Goal: Task Accomplishment & Management: Complete application form

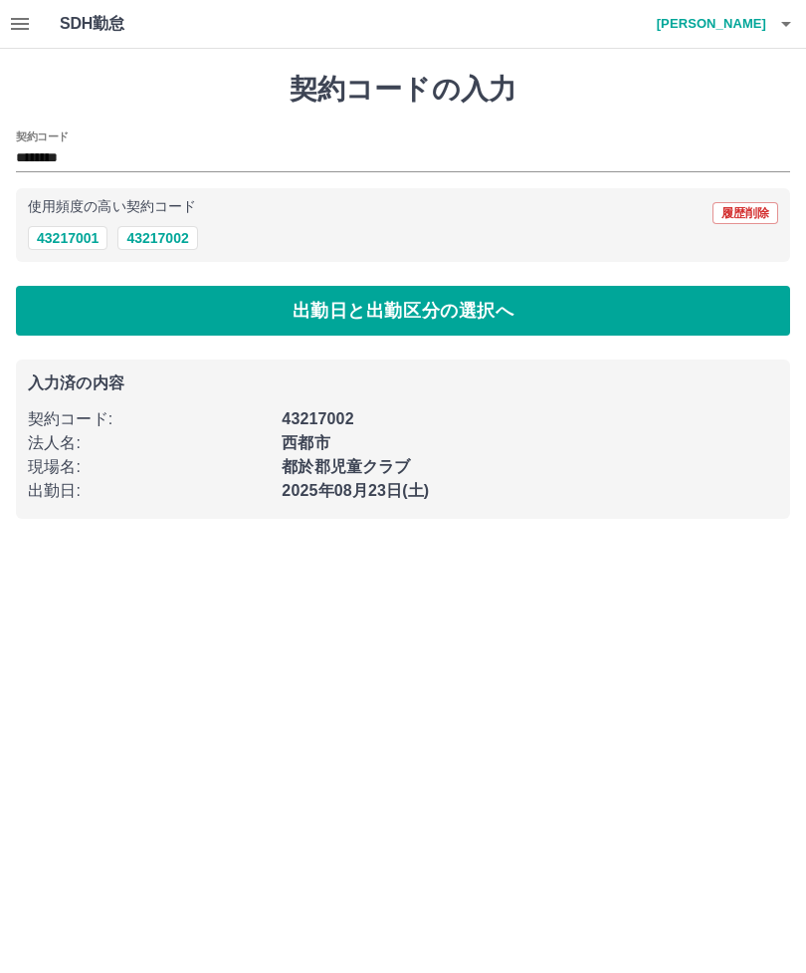
click at [804, 23] on button "button" at bounding box center [787, 24] width 40 height 48
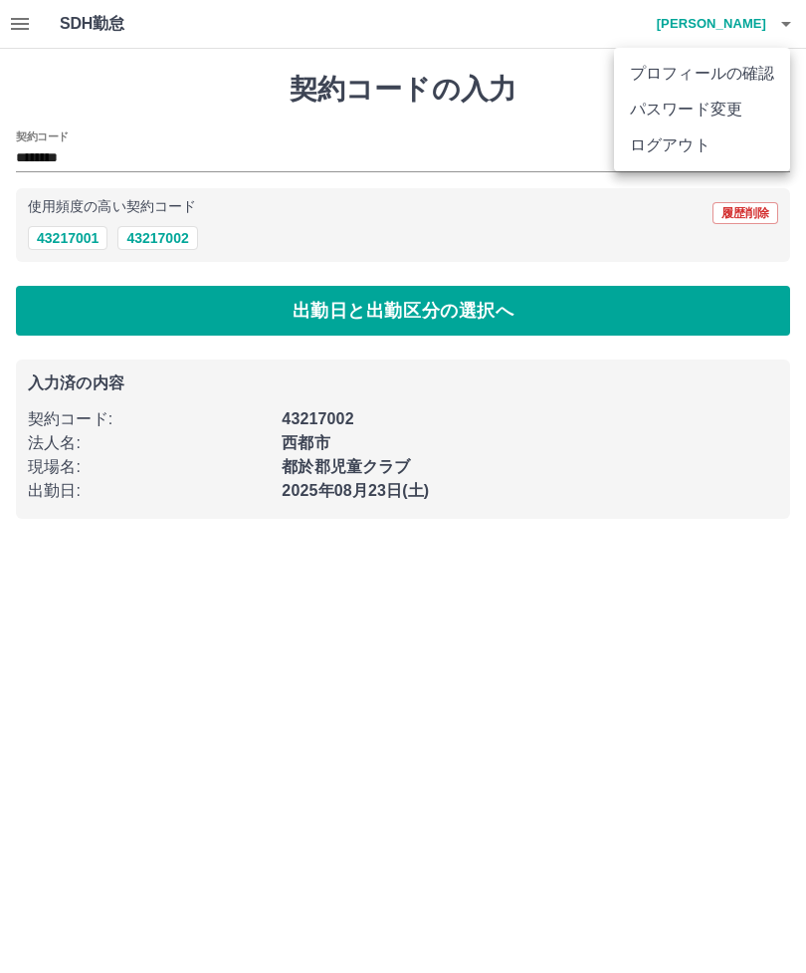
click at [705, 153] on li "ログアウト" at bounding box center [702, 145] width 176 height 36
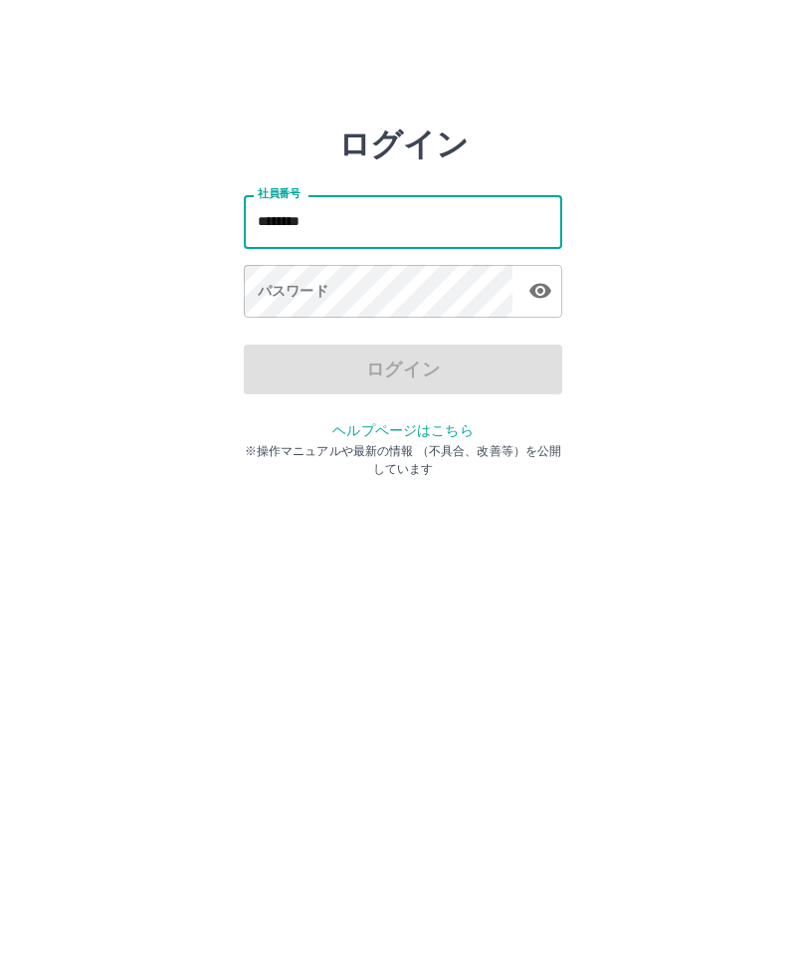
click at [300, 282] on div "パスワード パスワード" at bounding box center [403, 293] width 319 height 56
type input "*"
type input "*******"
click at [292, 290] on div "パスワード パスワード" at bounding box center [403, 293] width 319 height 56
click at [311, 298] on div "パスワード パスワード" at bounding box center [403, 293] width 319 height 56
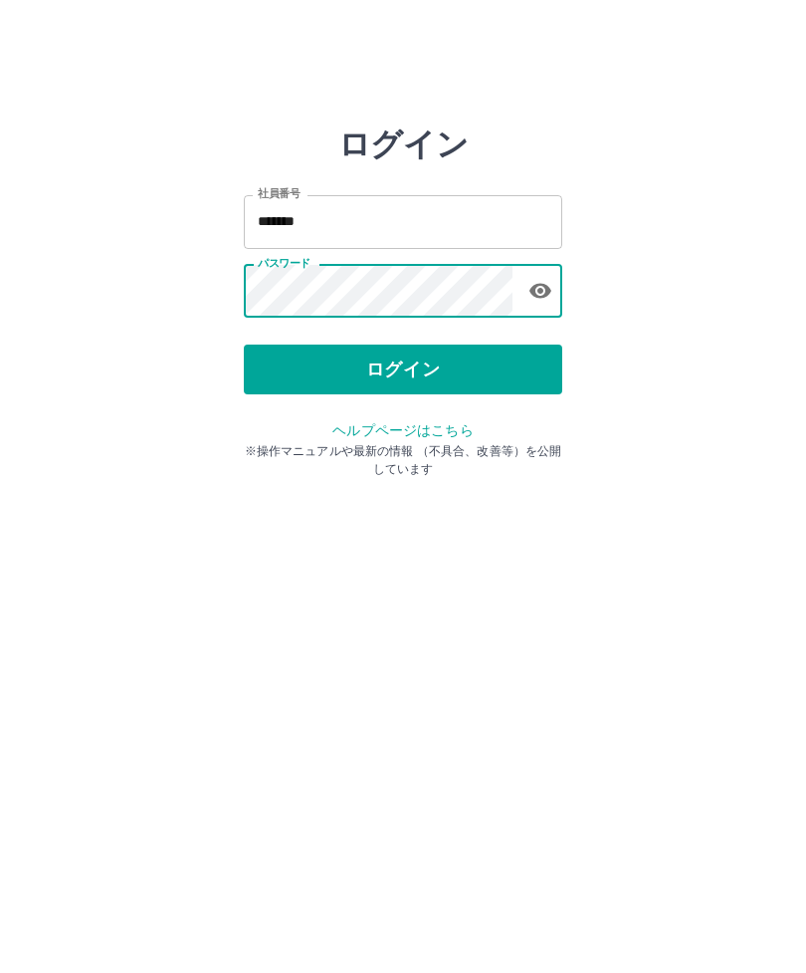
click at [426, 365] on button "ログイン" at bounding box center [403, 369] width 319 height 50
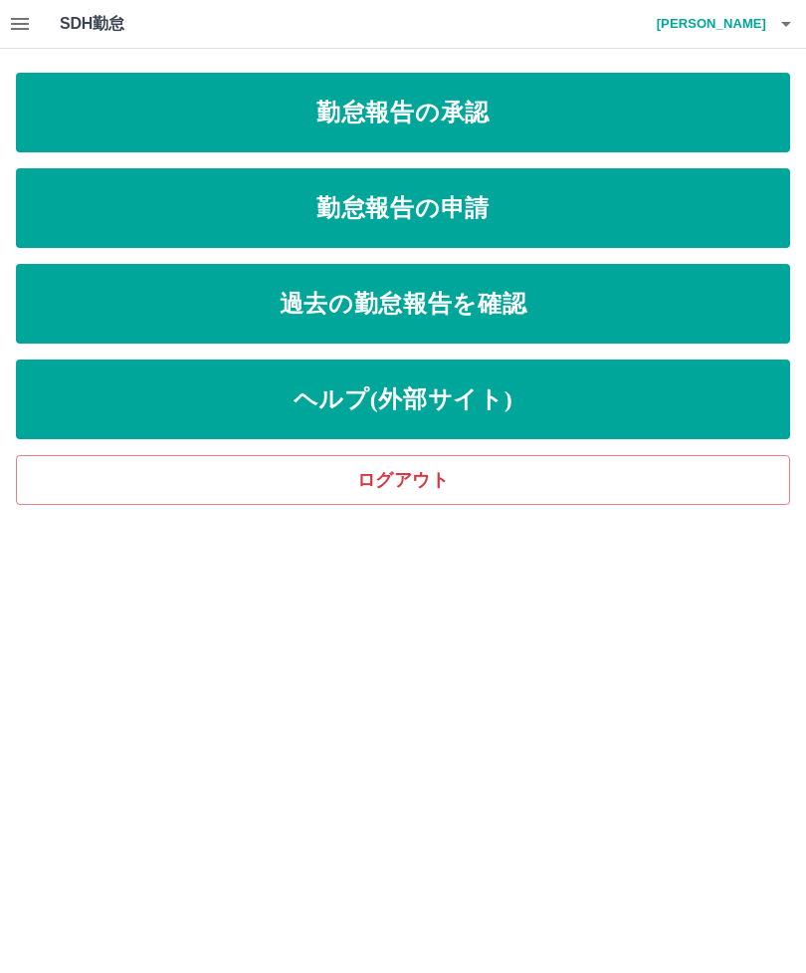
click at [16, 39] on button "button" at bounding box center [20, 24] width 40 height 48
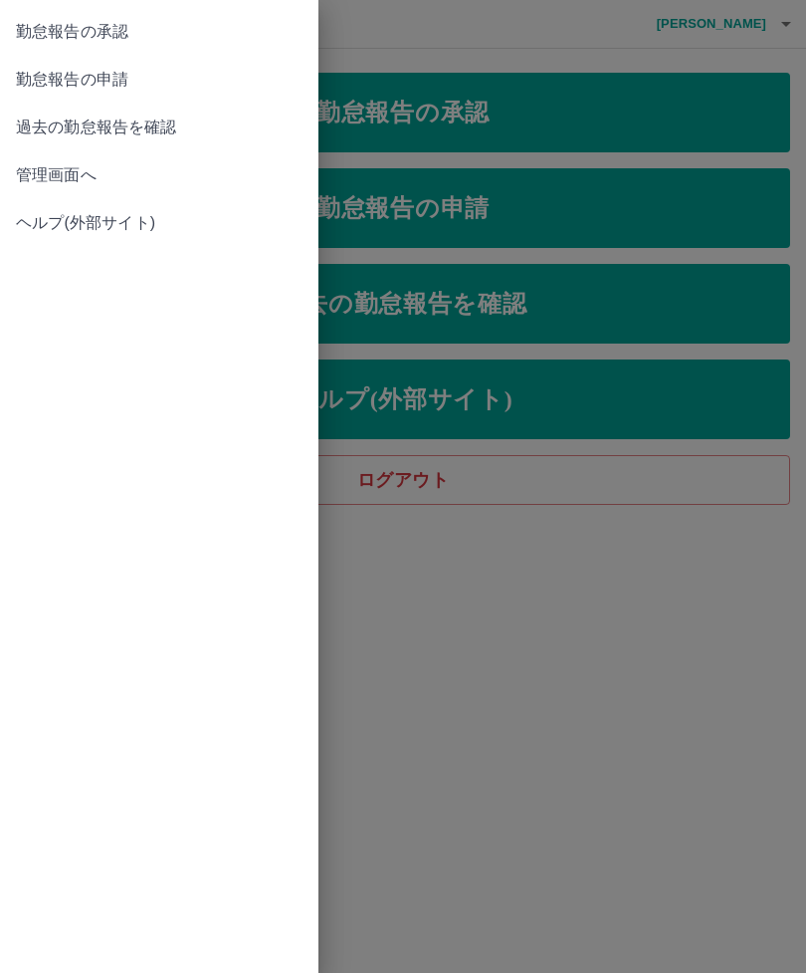
click at [72, 179] on span "管理画面へ" at bounding box center [159, 175] width 287 height 24
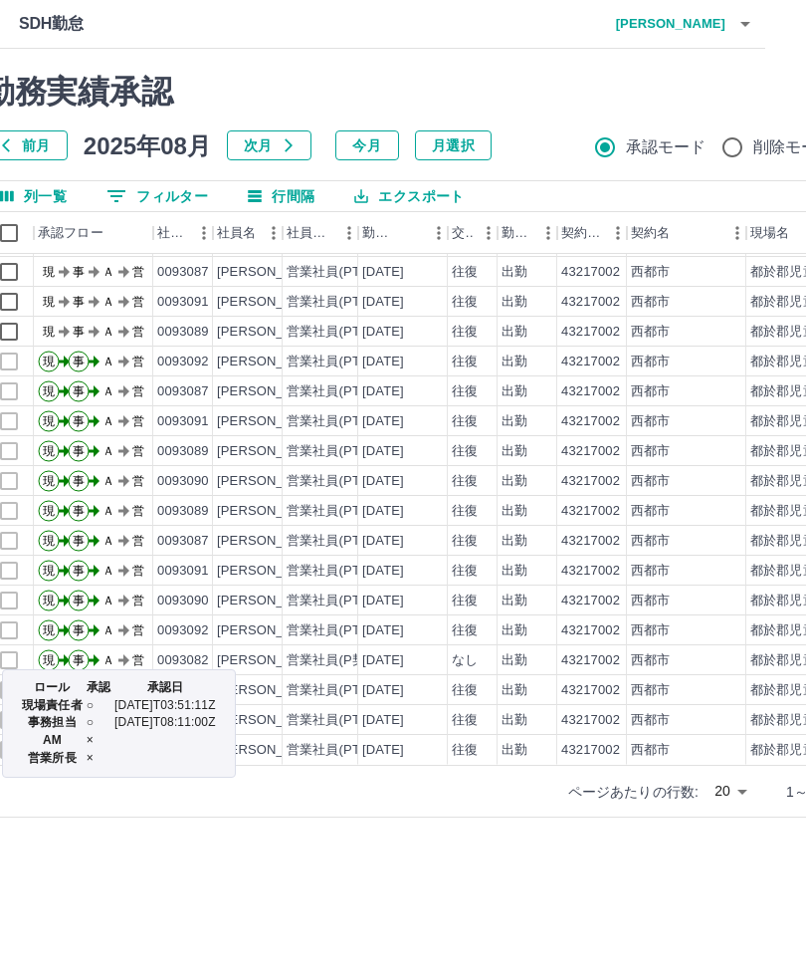
scroll to position [0, 42]
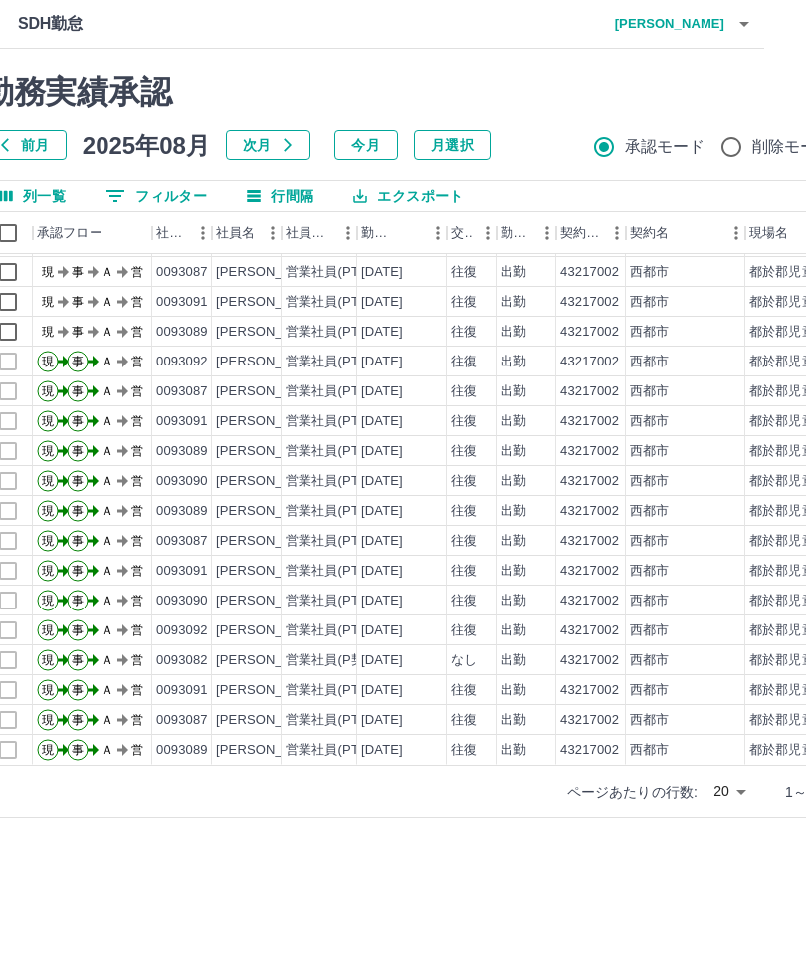
click at [751, 786] on body "SDH勤怠 兒玉　響子 勤務実績承認 前月 2025年08月 次月 今月 月選択 承認モード 削除モード 一括承認 列一覧 0 フィルター 行間隔 エクスポー…" at bounding box center [361, 420] width 806 height 841
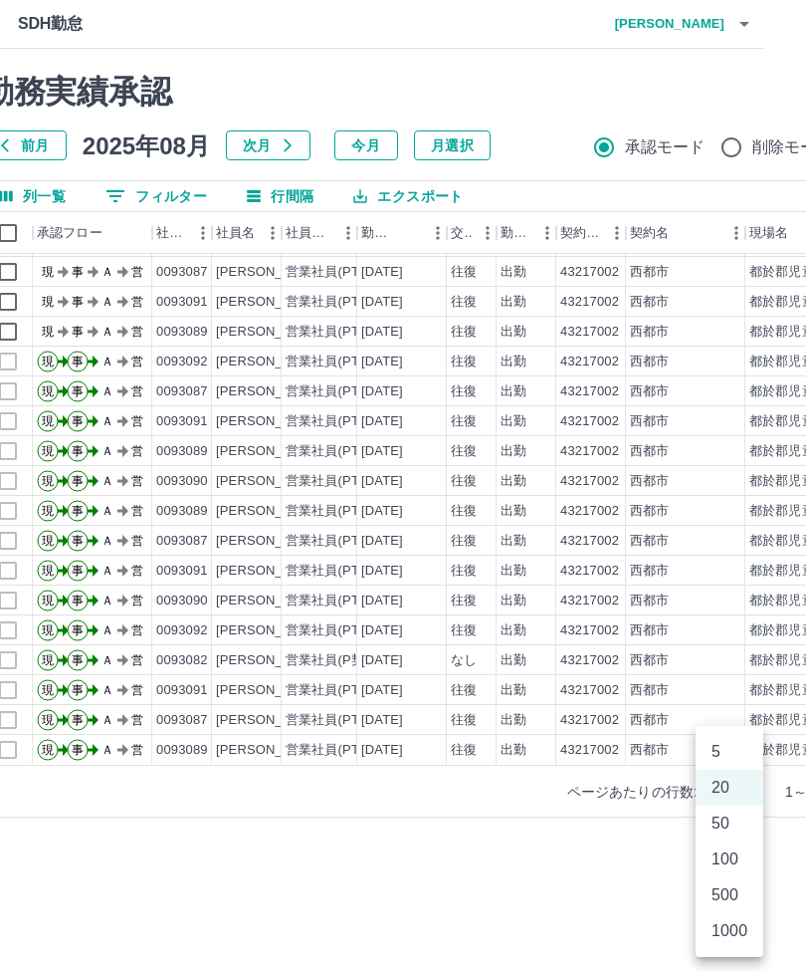
click at [740, 835] on li "50" at bounding box center [730, 823] width 68 height 36
type input "**"
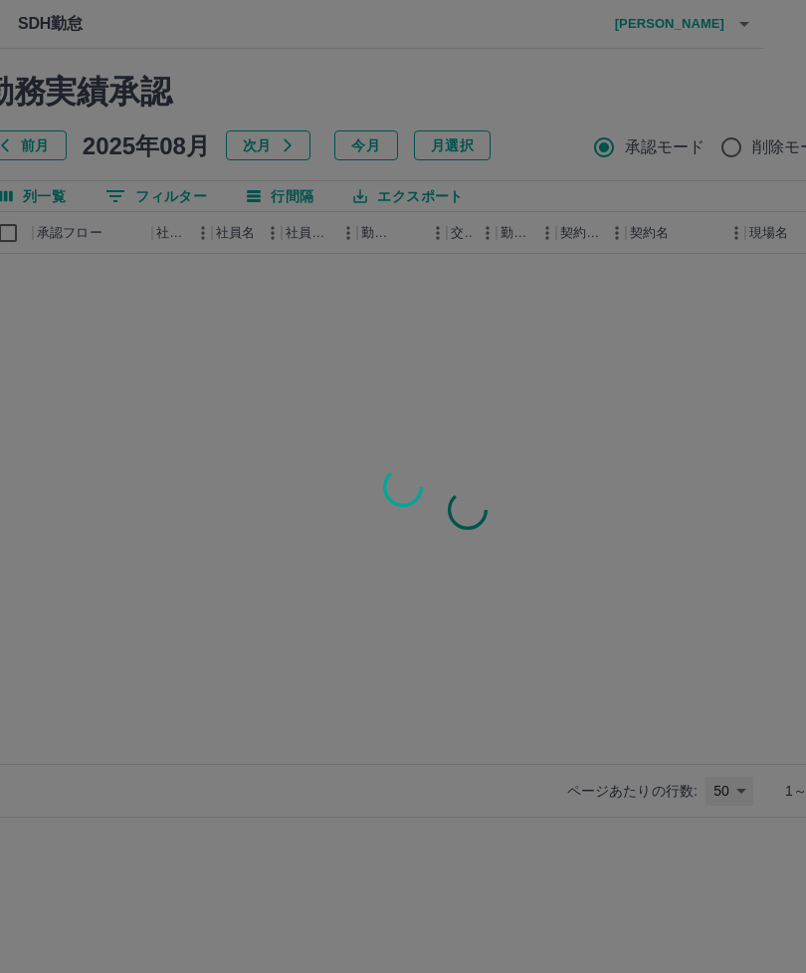
scroll to position [0, 0]
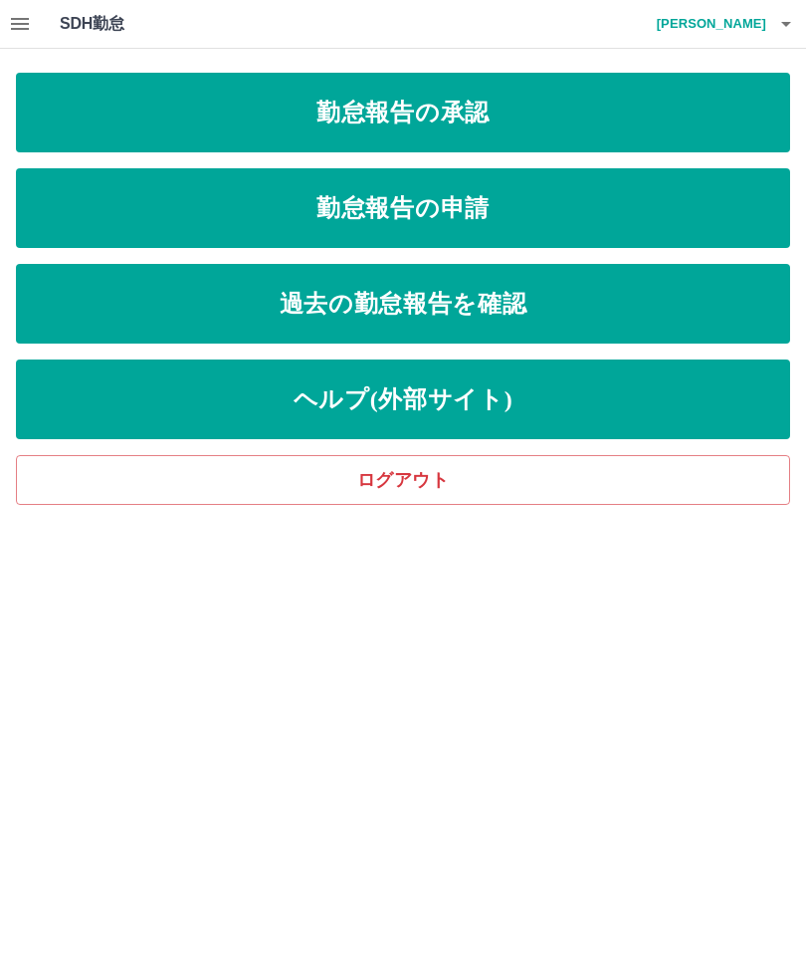
click at [3, 26] on button "button" at bounding box center [20, 24] width 40 height 48
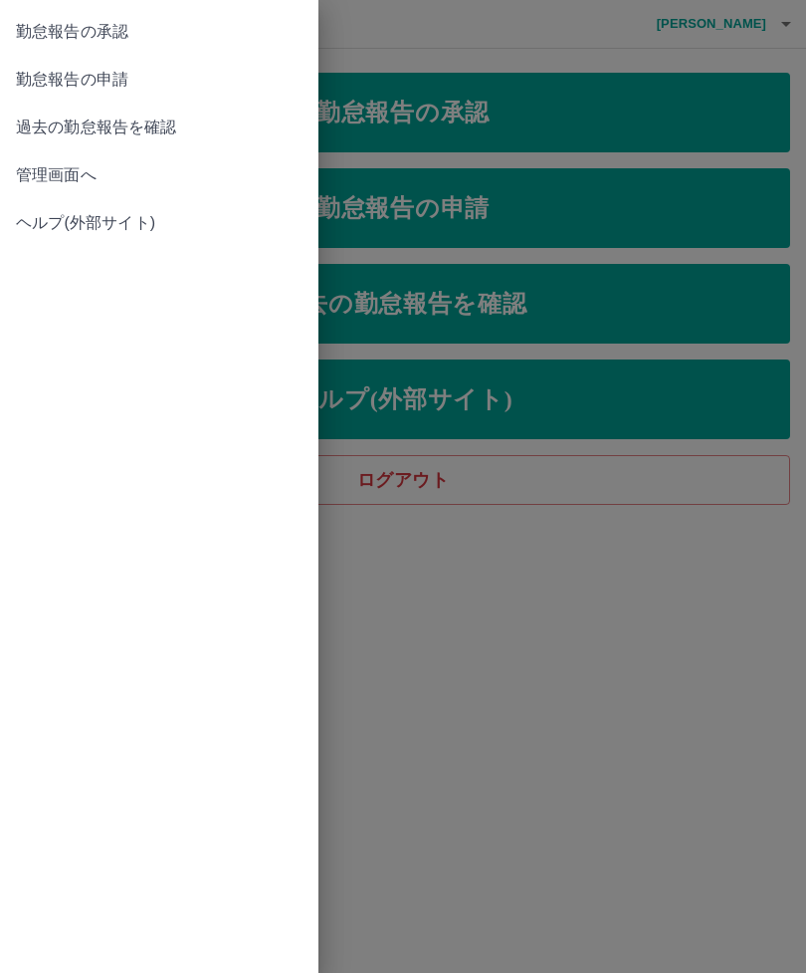
click at [3, 253] on ul "勤怠報告の承認 勤怠報告の申請 過去の勤怠報告を確認 管理画面へ ヘルプ(外部サイト)" at bounding box center [159, 127] width 319 height 255
click at [35, 176] on span "管理画面へ" at bounding box center [159, 175] width 287 height 24
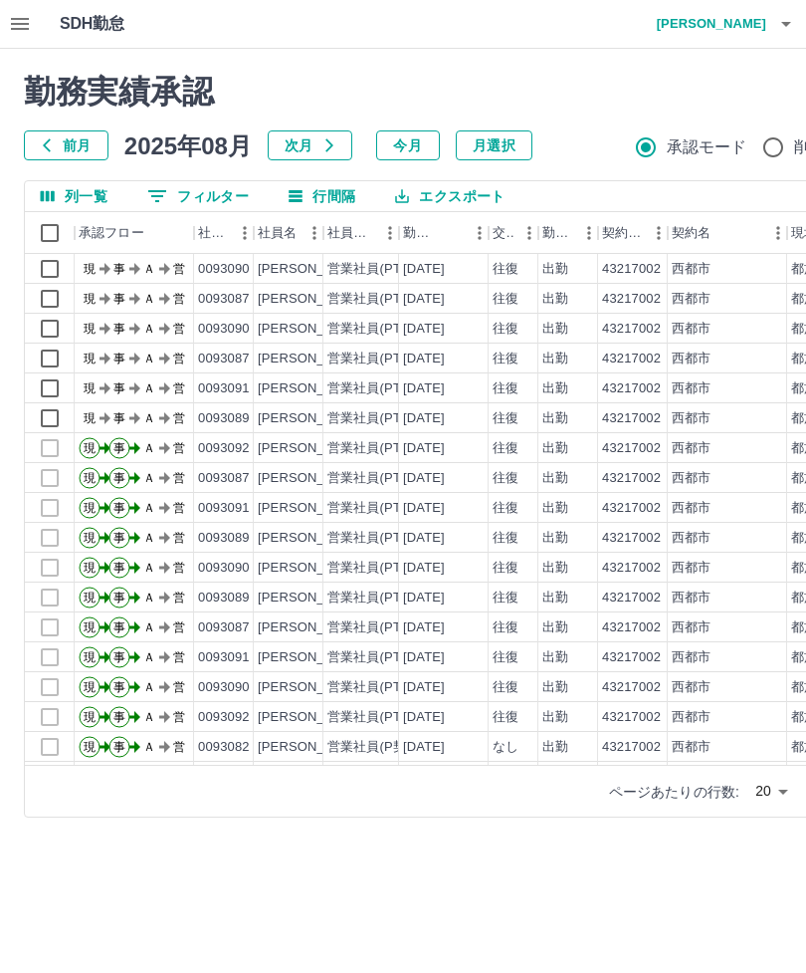
click at [765, 804] on body "SDH勤怠 兒玉　響子 勤務実績承認 前月 2025年08月 次月 今月 月選択 承認モード 削除モード 一括承認 列一覧 0 フィルター 行間隔 エクスポー…" at bounding box center [403, 420] width 806 height 841
click at [441, 885] on div at bounding box center [403, 486] width 806 height 973
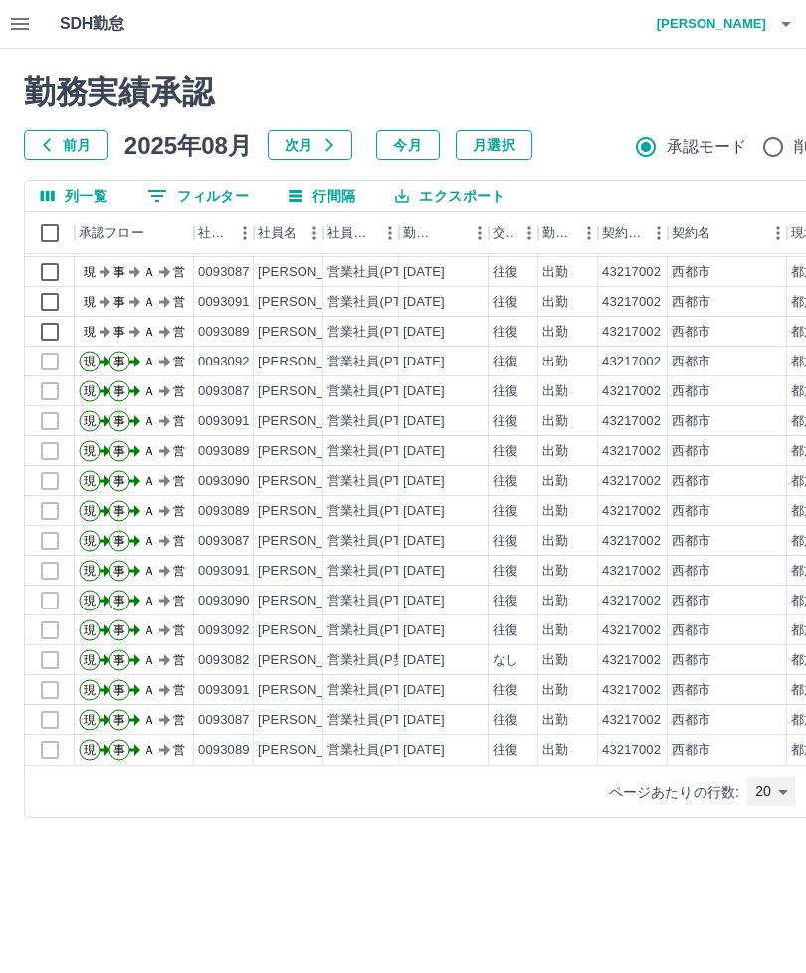
scroll to position [87, 0]
click at [772, 802] on body "SDH勤怠 兒玉　響子 勤務実績承認 前月 2025年08月 次月 今月 月選択 承認モード 削除モード 一括承認 列一覧 0 フィルター 行間隔 エクスポー…" at bounding box center [403, 420] width 806 height 841
click at [722, 836] on div at bounding box center [403, 486] width 806 height 973
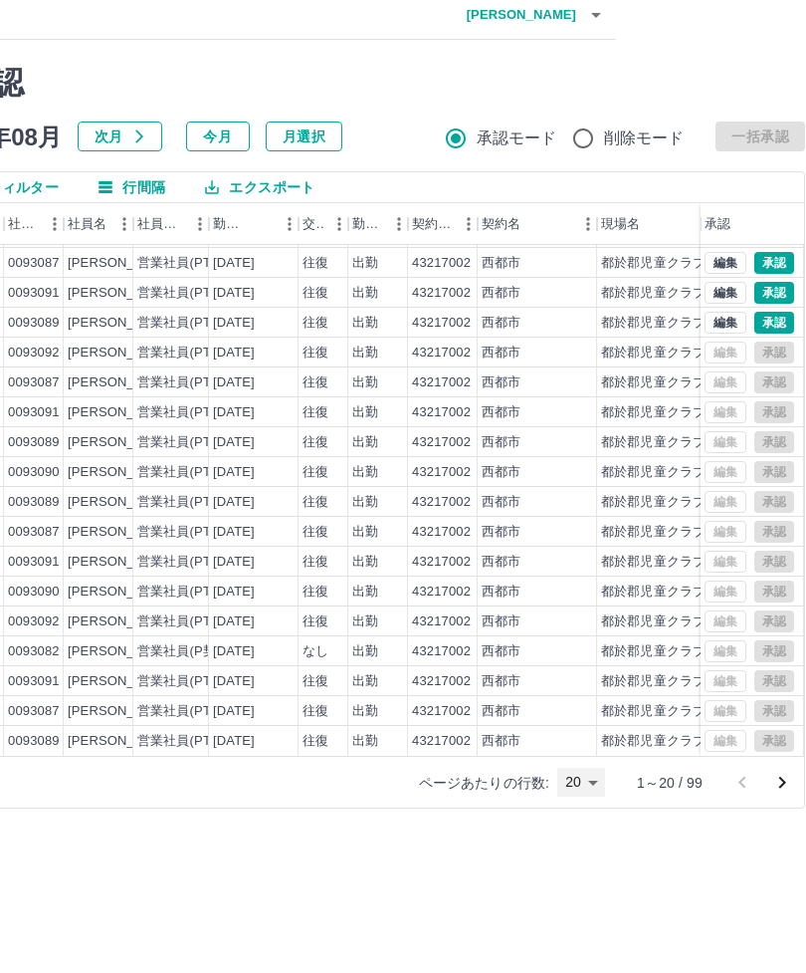
scroll to position [0, 213]
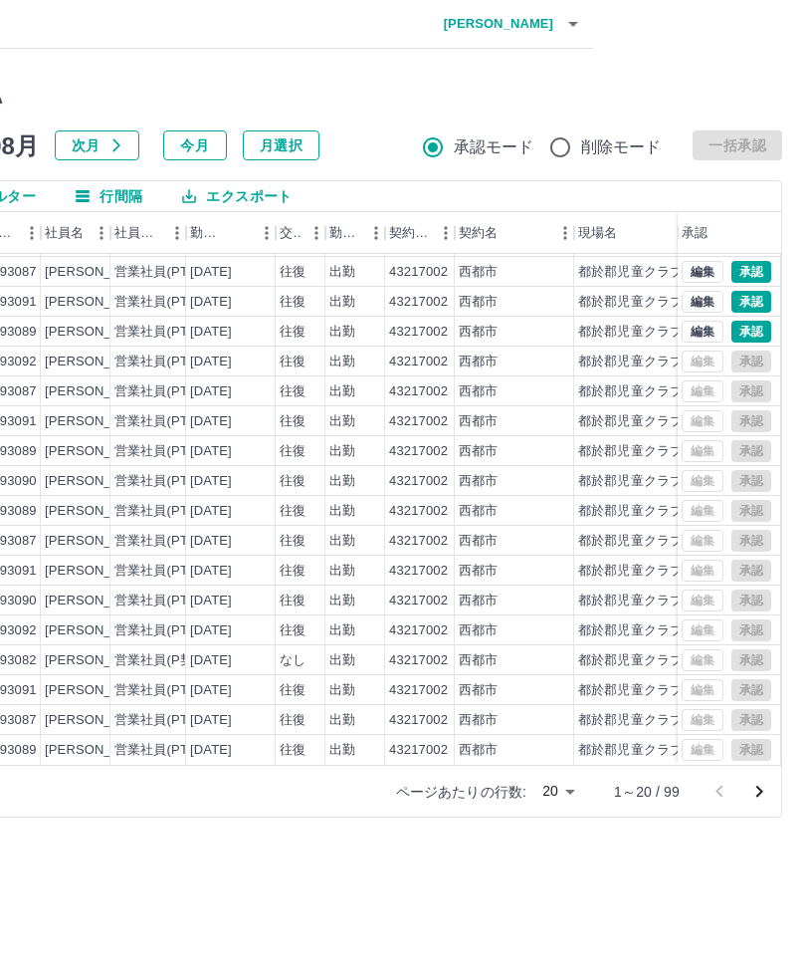
click at [753, 808] on button "次のページへ" at bounding box center [760, 791] width 40 height 40
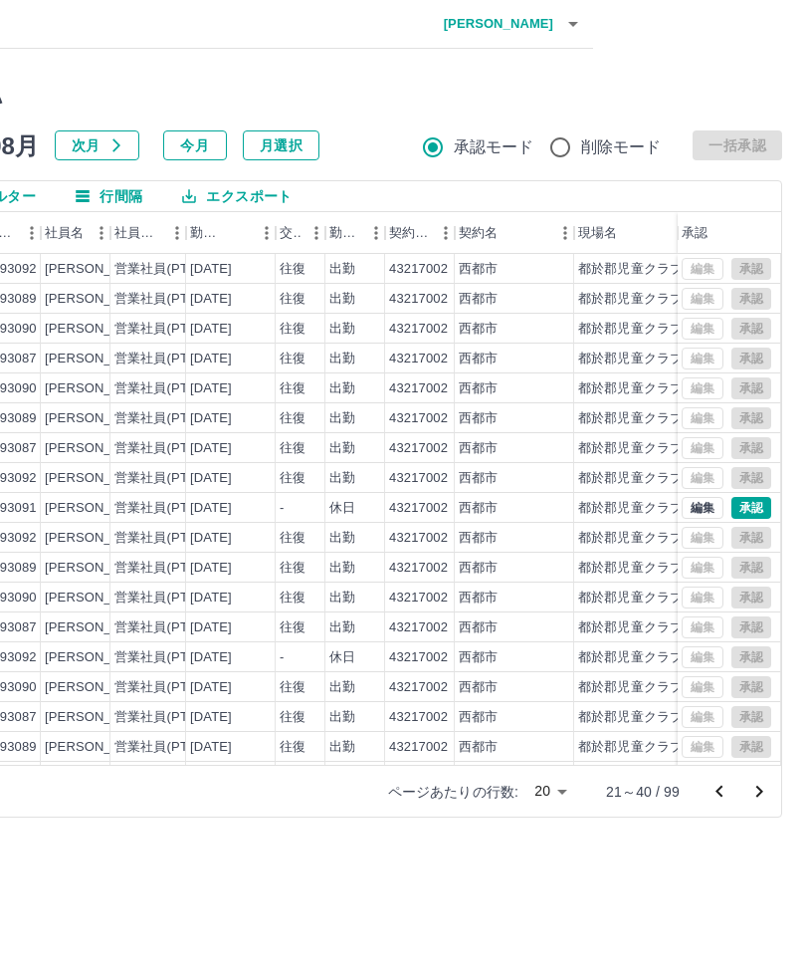
scroll to position [0, 0]
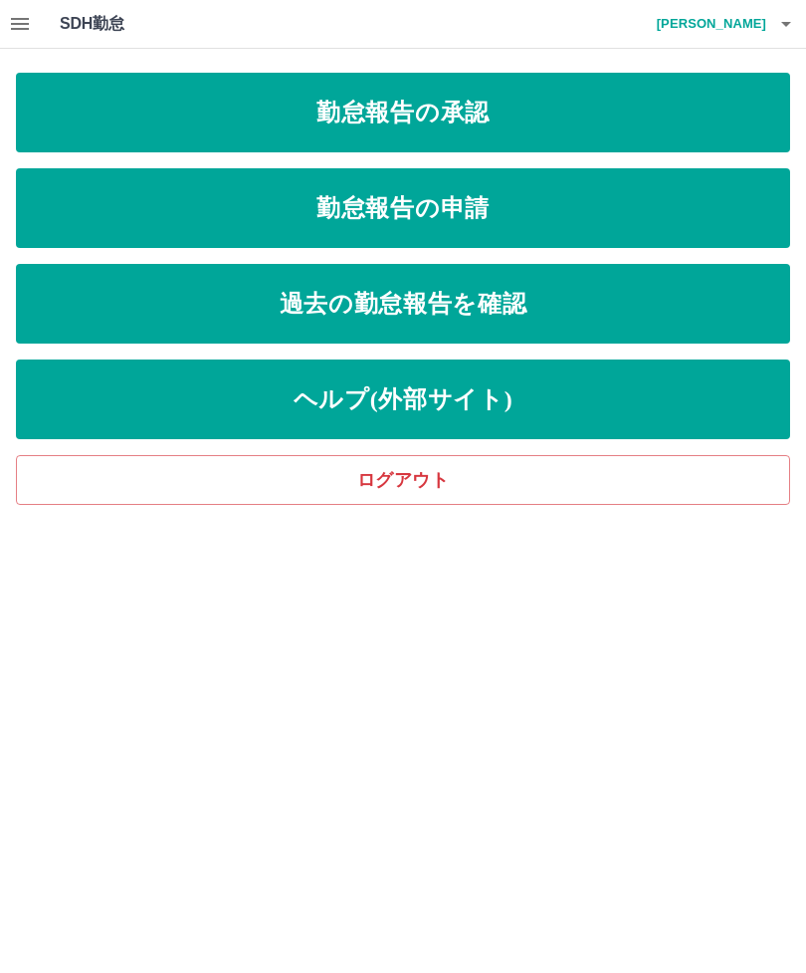
click at [111, 215] on link "勤怠報告の申請" at bounding box center [403, 208] width 774 height 80
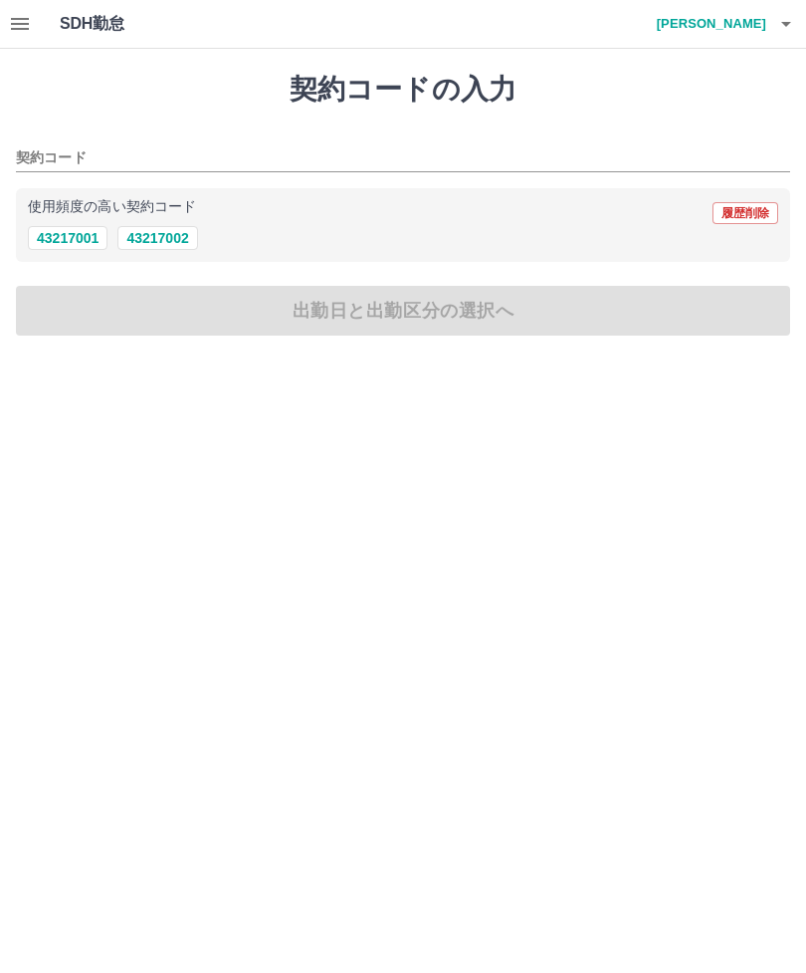
click at [133, 232] on button "43217002" at bounding box center [157, 238] width 80 height 24
type input "********"
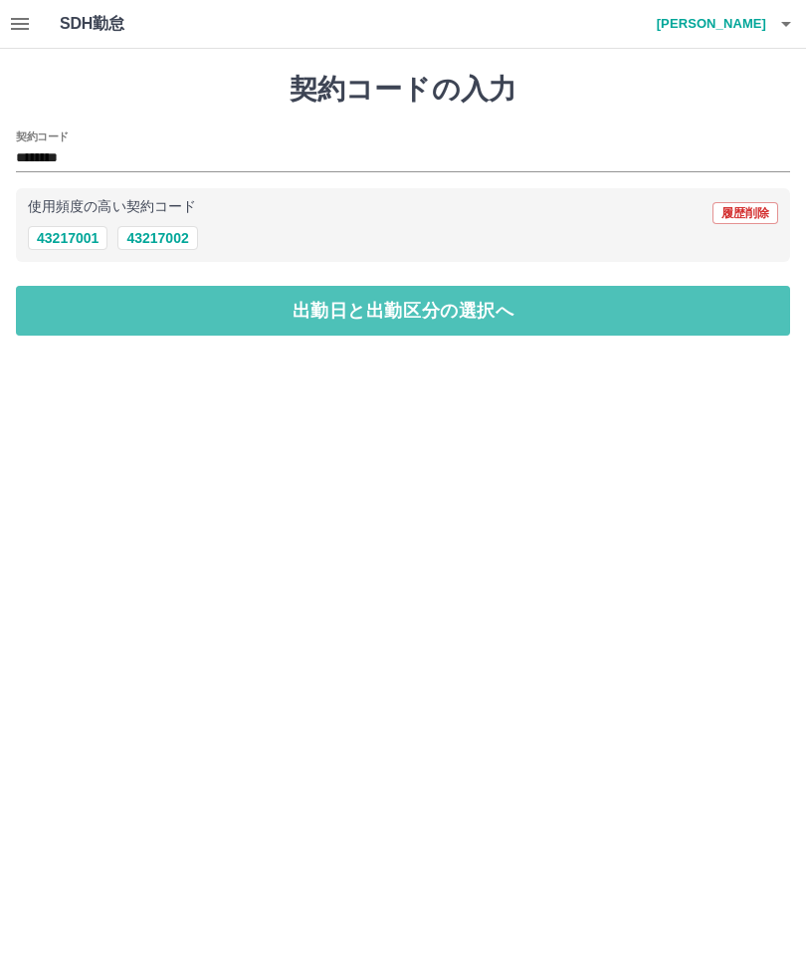
click at [75, 308] on button "出勤日と出勤区分の選択へ" at bounding box center [403, 311] width 774 height 50
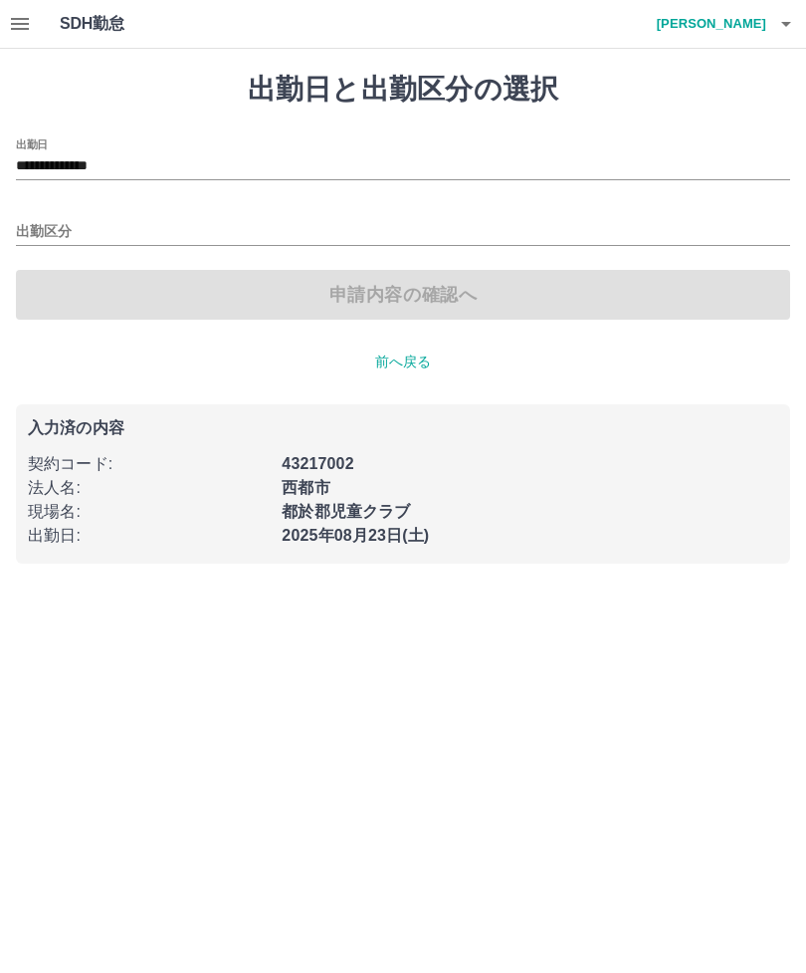
click at [29, 268] on div "**********" at bounding box center [403, 228] width 774 height 181
click at [16, 222] on input "出勤区分" at bounding box center [403, 232] width 774 height 25
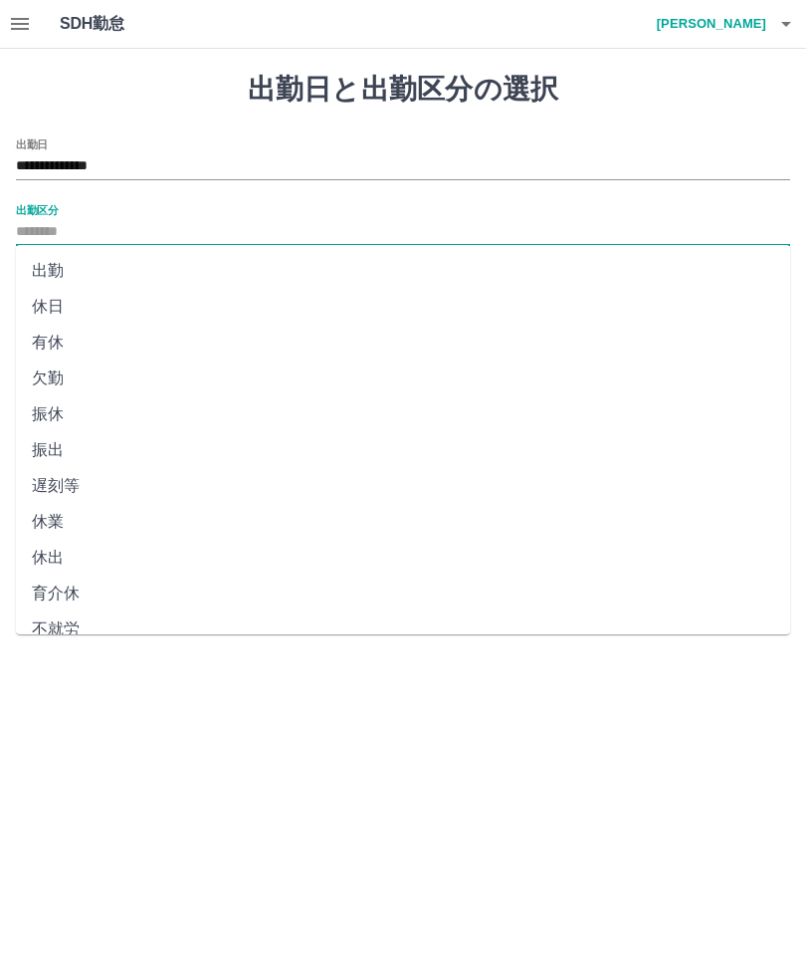
click at [28, 275] on li "出勤" at bounding box center [403, 271] width 774 height 36
type input "**"
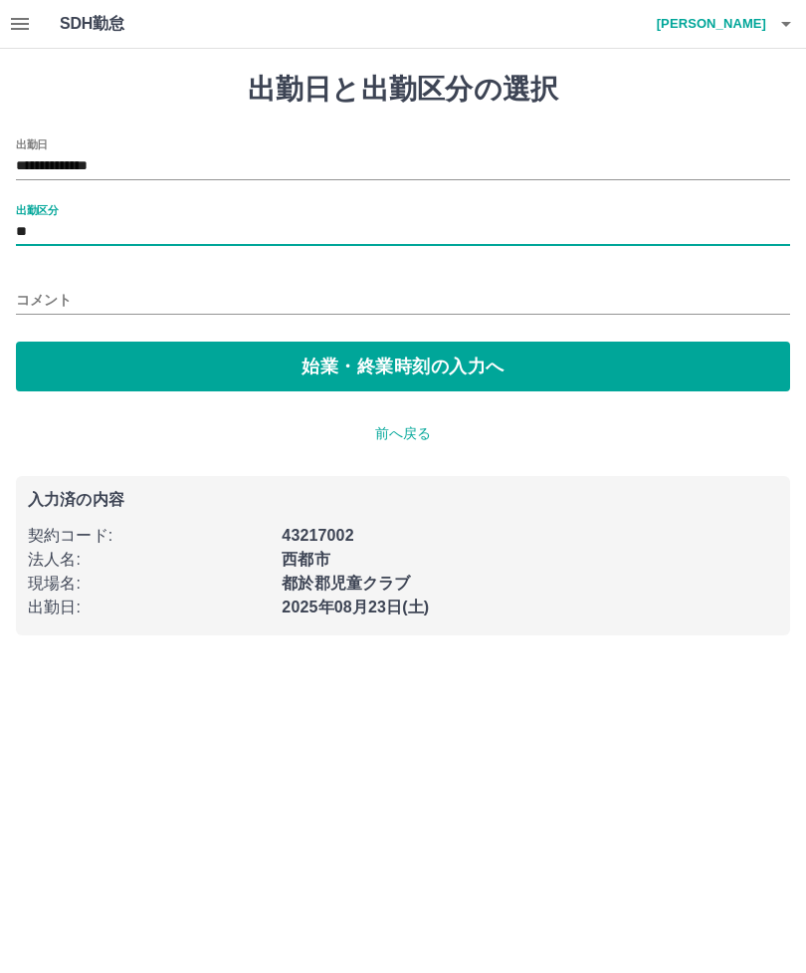
click at [10, 299] on div "**********" at bounding box center [403, 354] width 806 height 610
click at [31, 302] on input "コメント" at bounding box center [403, 300] width 774 height 29
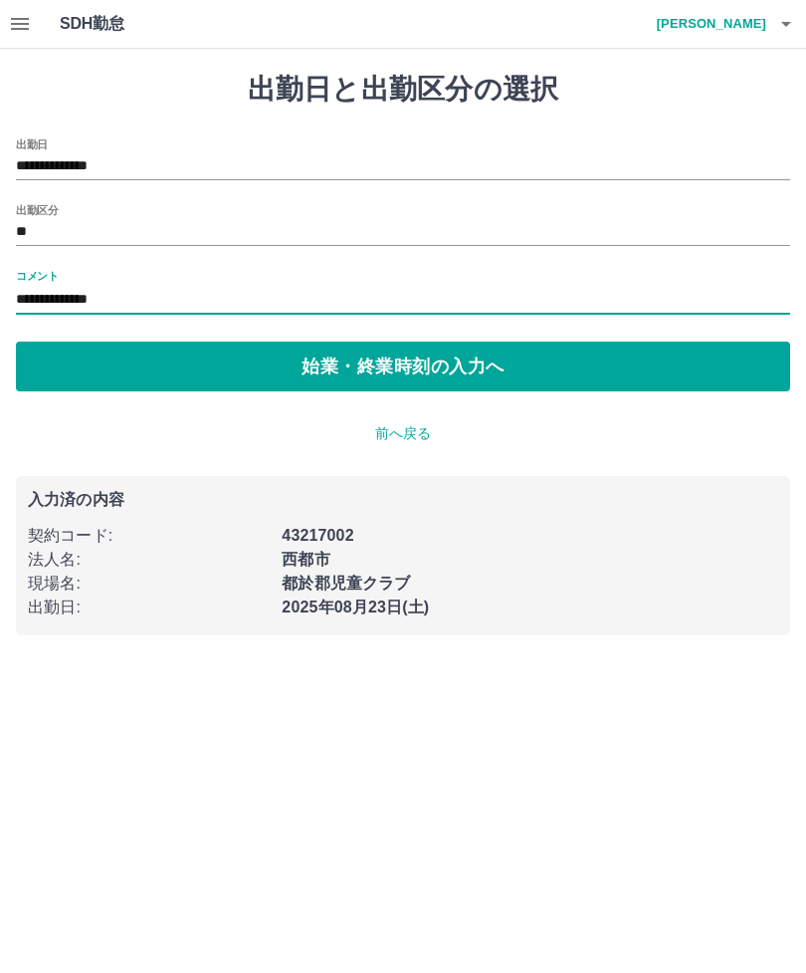
type input "**********"
click at [88, 389] on button "始業・終業時刻の入力へ" at bounding box center [403, 366] width 774 height 50
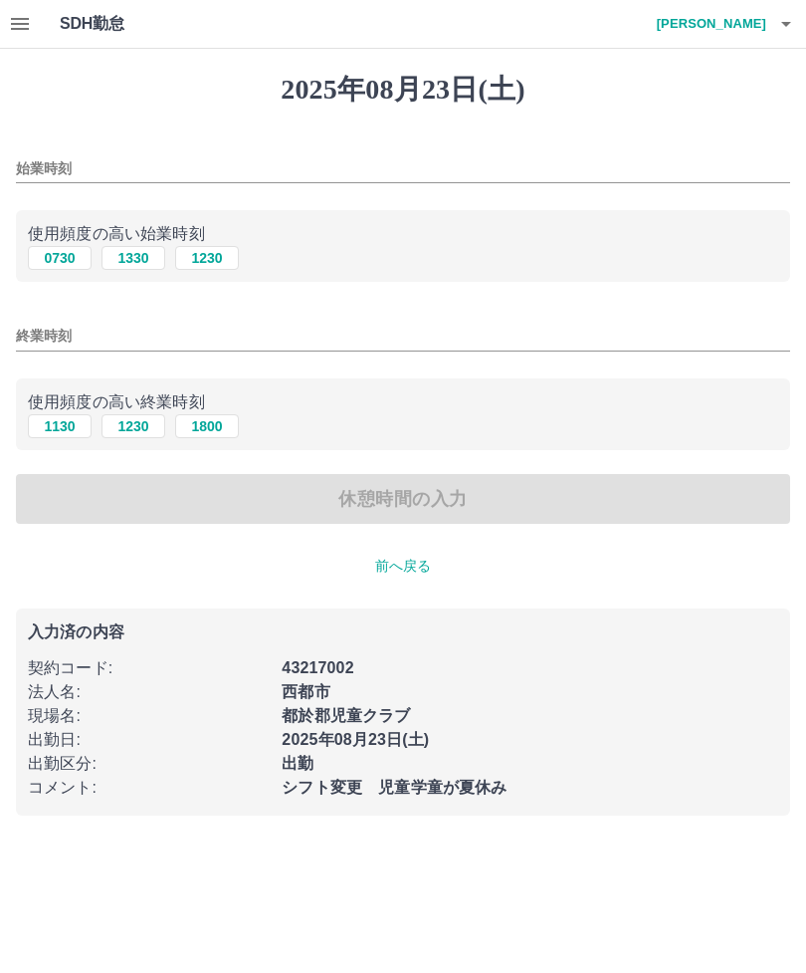
click at [99, 171] on input "始業時刻" at bounding box center [403, 168] width 774 height 29
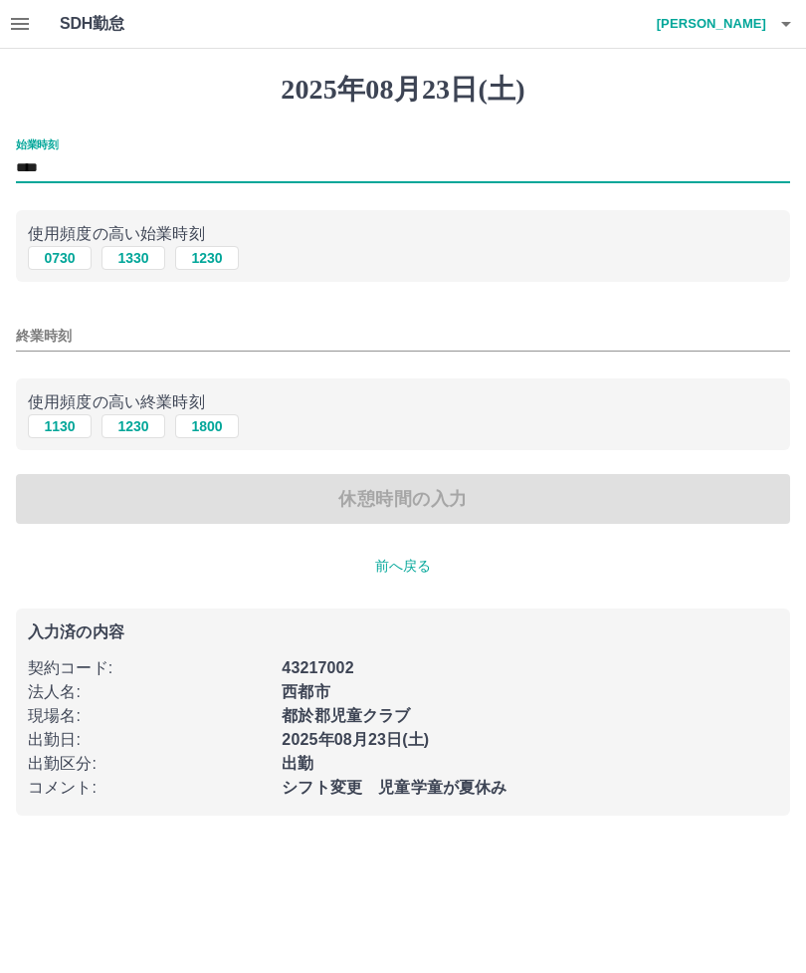
type input "****"
click at [216, 438] on button "1800" at bounding box center [207, 426] width 64 height 24
type input "****"
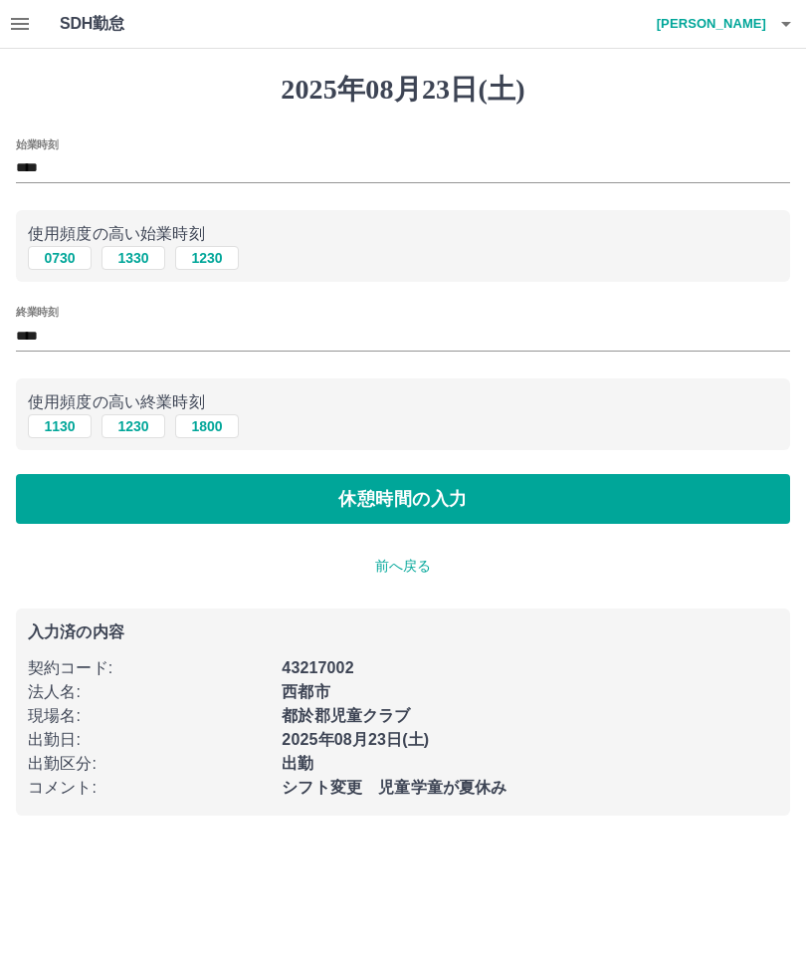
click at [75, 510] on button "休憩時間の入力" at bounding box center [403, 499] width 774 height 50
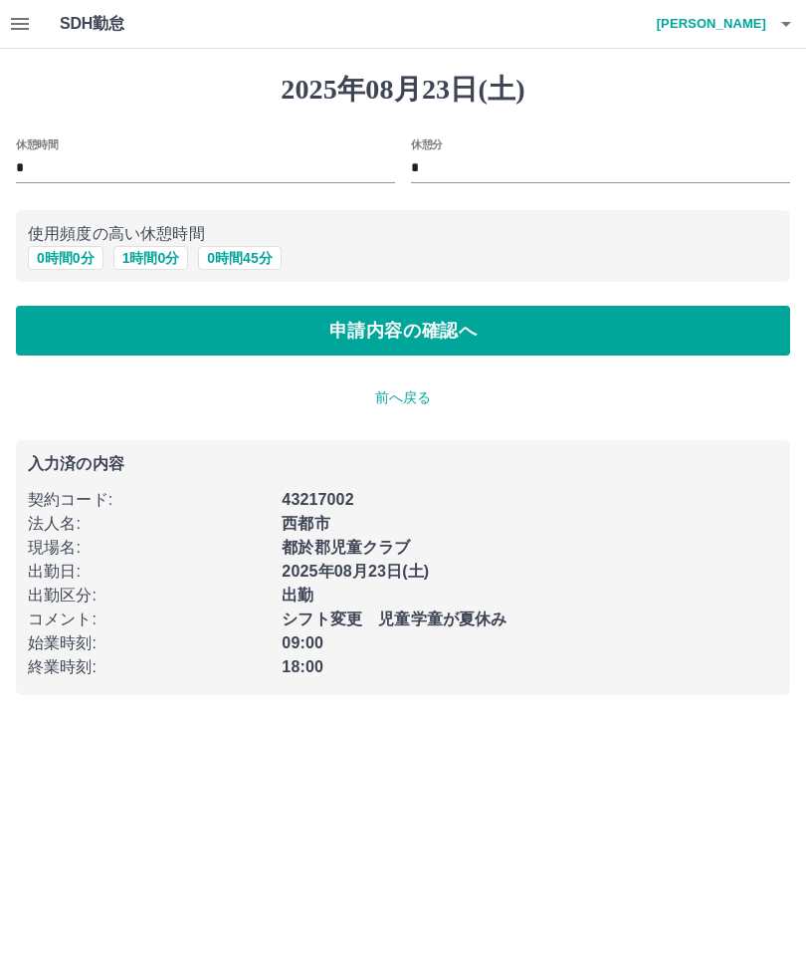
click at [139, 262] on button "1 時間 0 分" at bounding box center [151, 258] width 76 height 24
type input "*"
click at [66, 340] on button "申請内容の確認へ" at bounding box center [403, 331] width 774 height 50
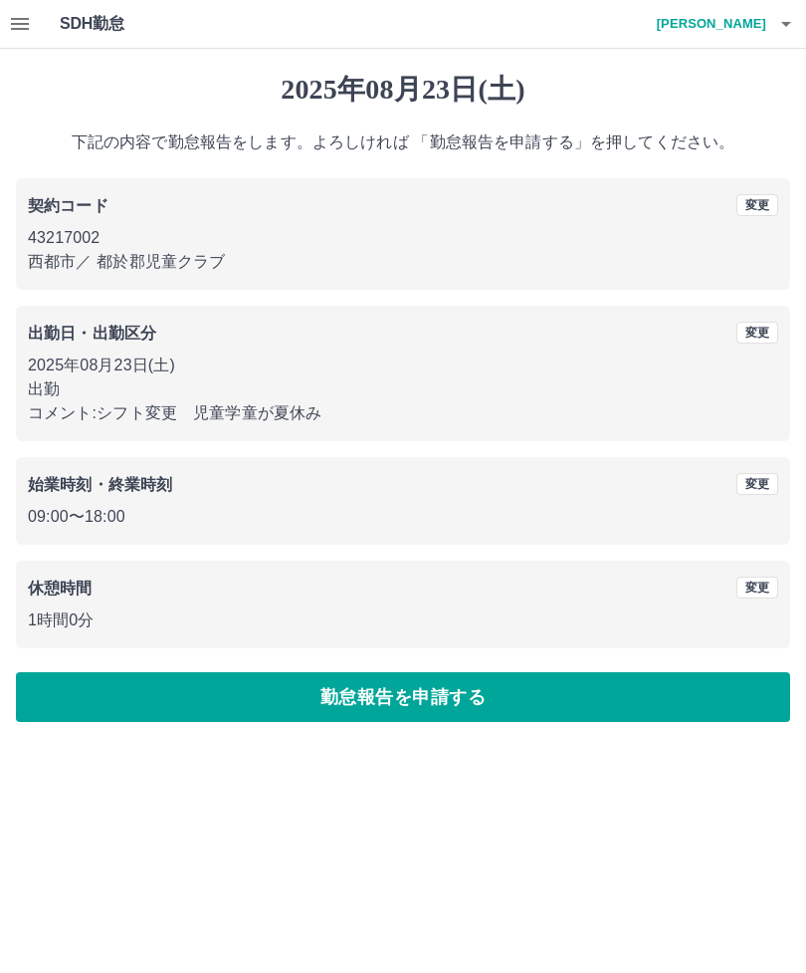
click at [76, 702] on button "勤怠報告を申請する" at bounding box center [403, 697] width 774 height 50
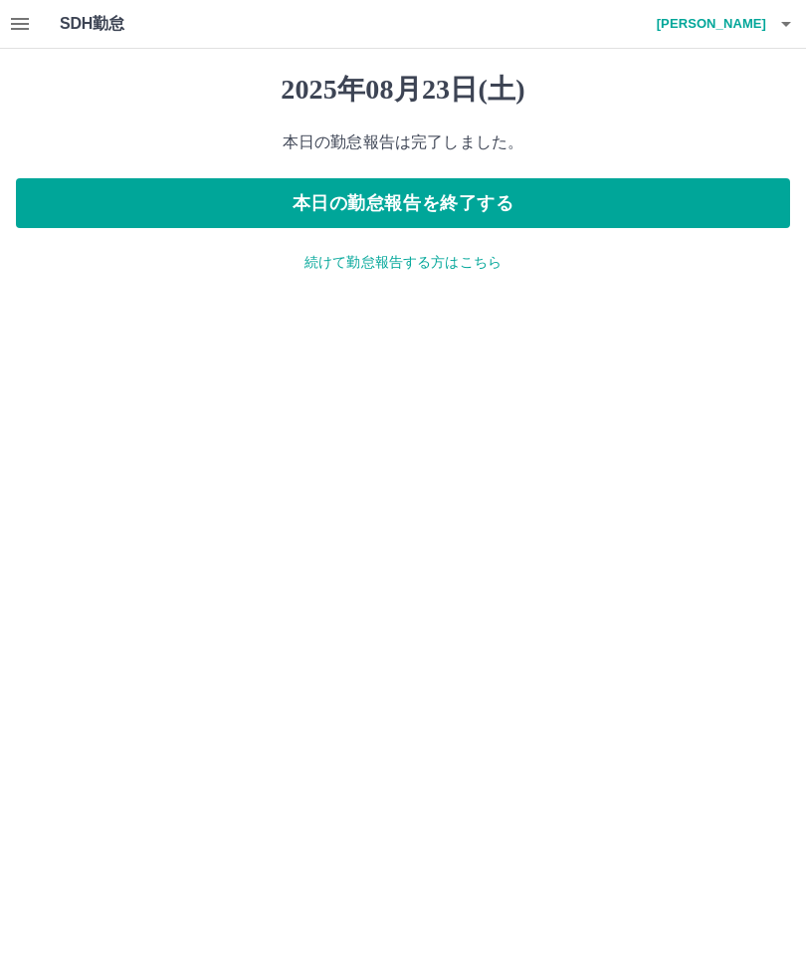
click at [5, 27] on button "button" at bounding box center [20, 24] width 40 height 48
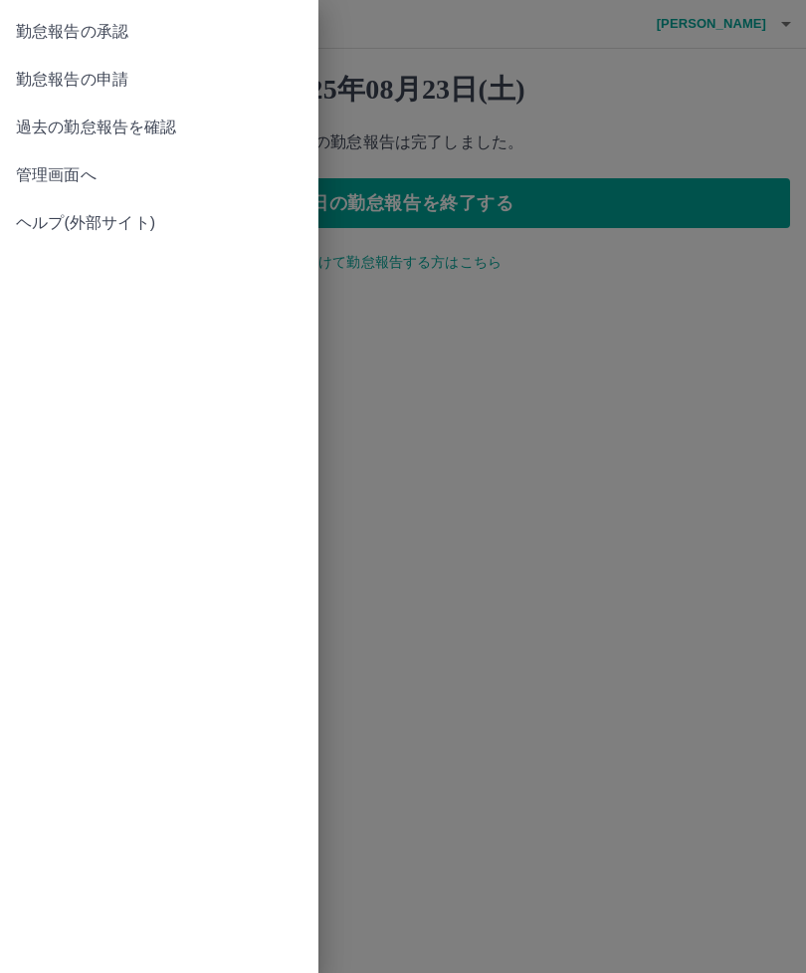
click at [34, 37] on span "勤怠報告の承認" at bounding box center [159, 32] width 287 height 24
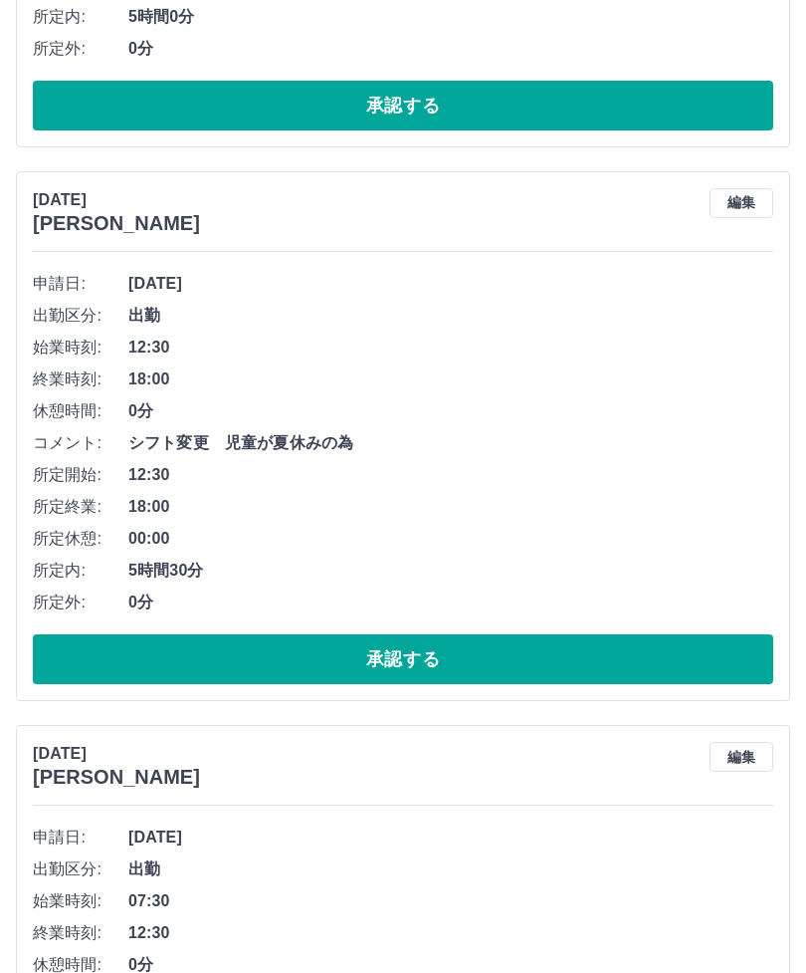
scroll to position [1726, 0]
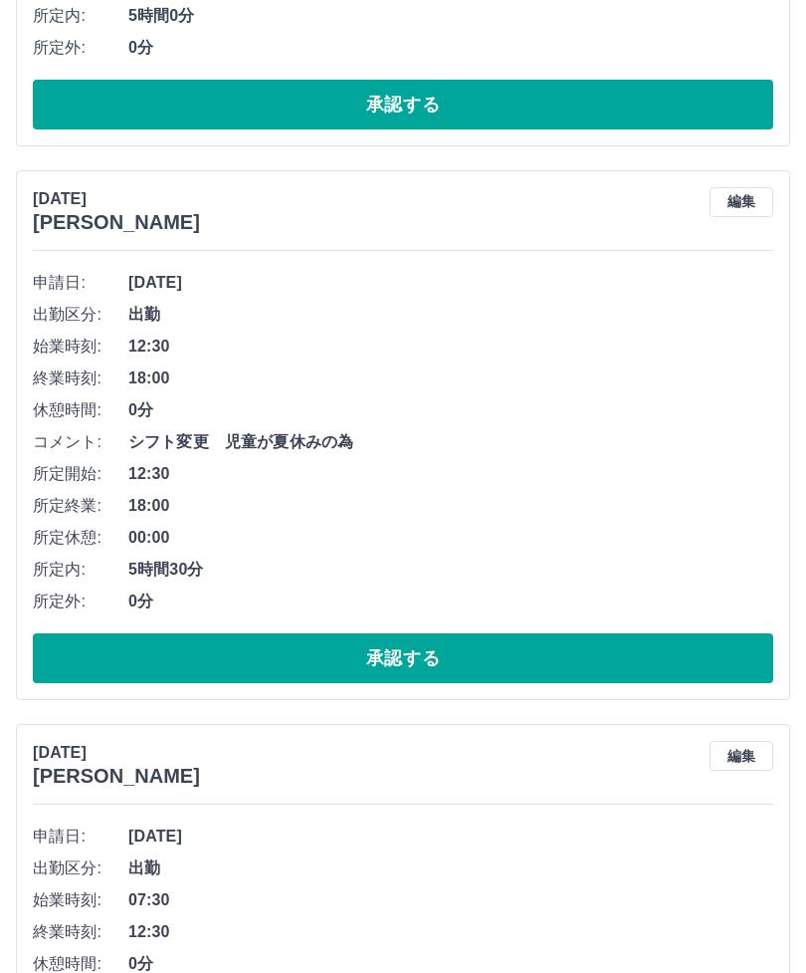
click at [148, 665] on button "承認する" at bounding box center [403, 658] width 741 height 50
click at [122, 657] on button "承認する" at bounding box center [403, 658] width 741 height 50
click at [94, 611] on li "所定外: 0分" at bounding box center [403, 601] width 741 height 32
click at [172, 653] on button "承認する" at bounding box center [403, 658] width 741 height 50
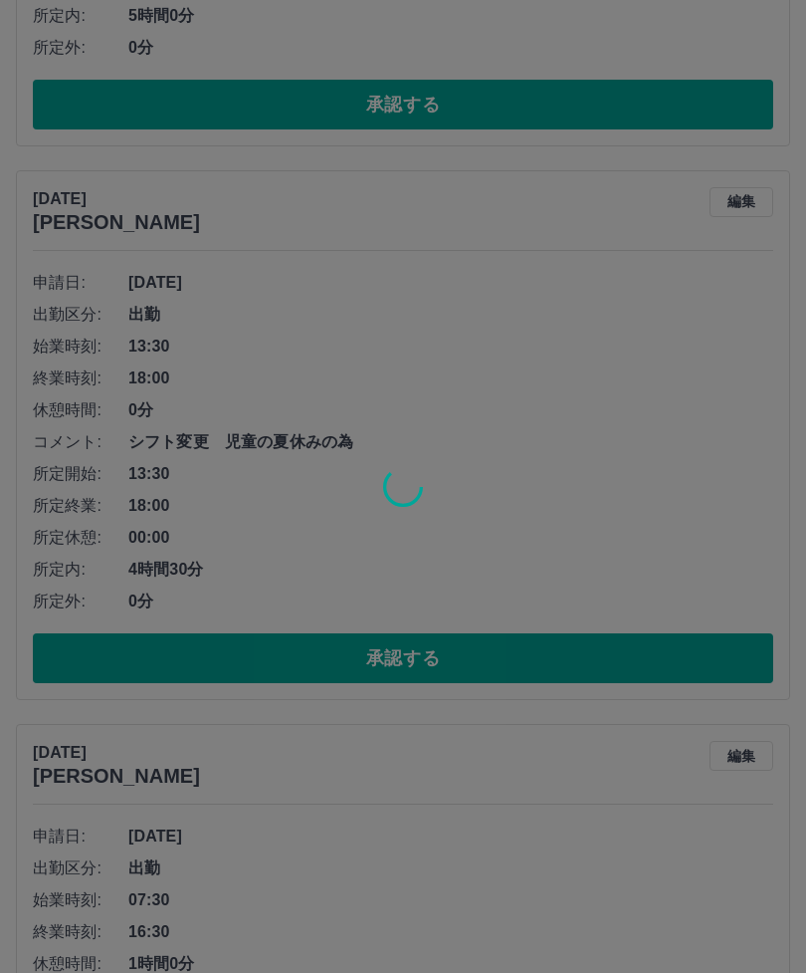
scroll to position [1676, 0]
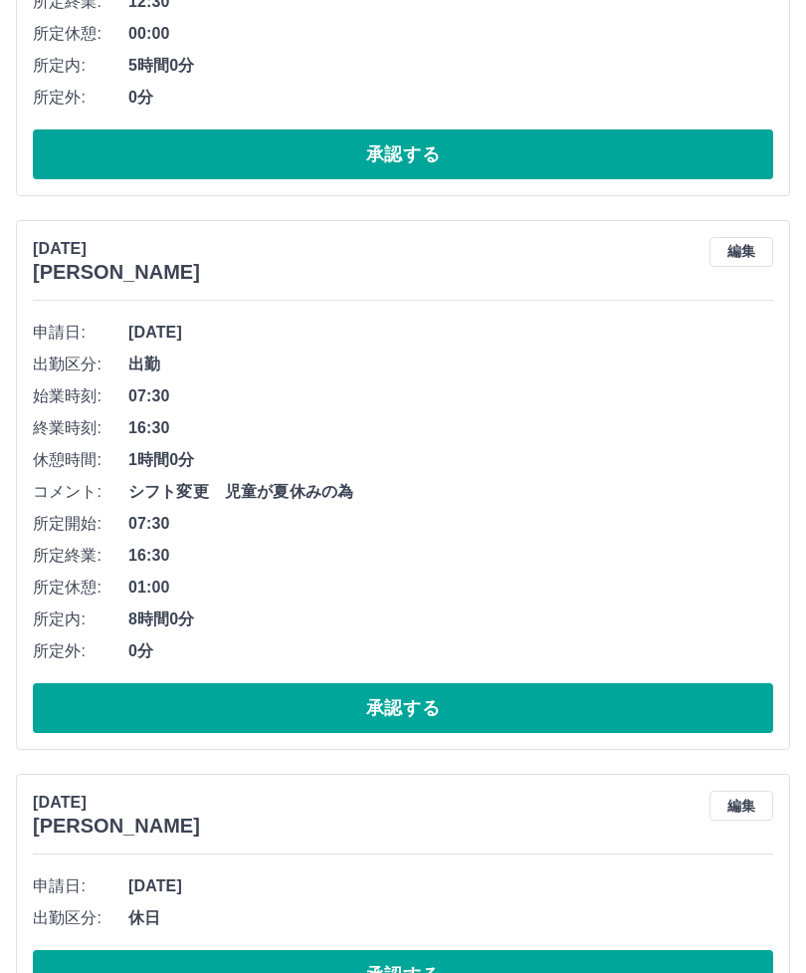
click at [106, 708] on button "承認する" at bounding box center [403, 708] width 741 height 50
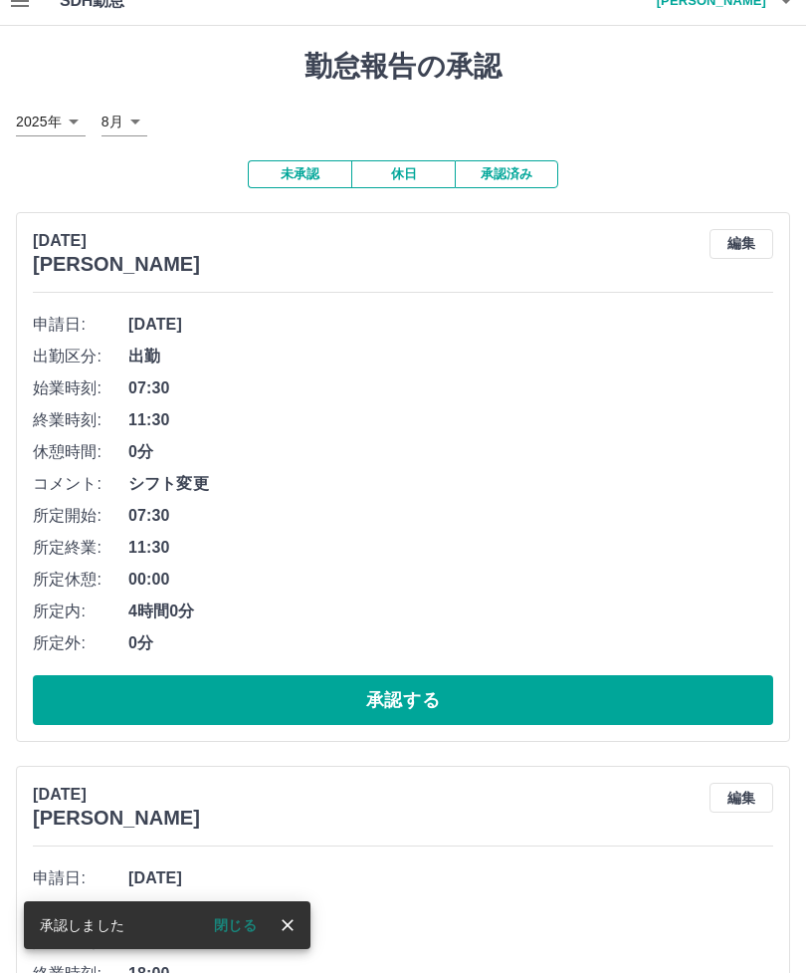
scroll to position [0, 0]
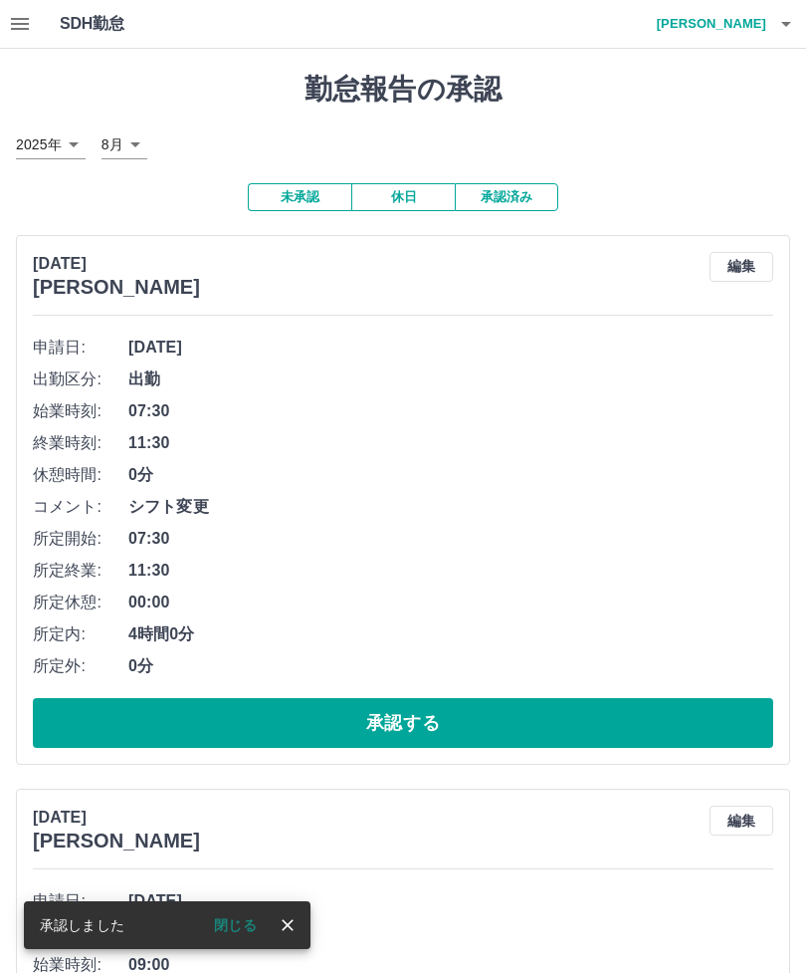
click at [746, 23] on h4 "兒玉　響子" at bounding box center [706, 24] width 119 height 48
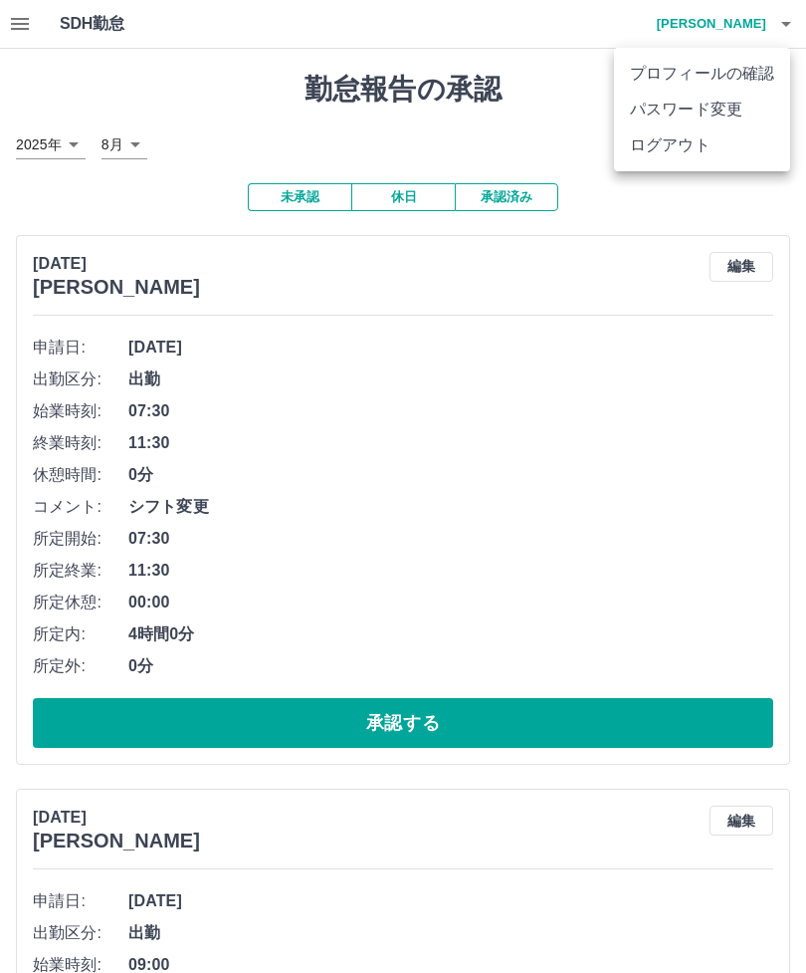
click at [646, 152] on li "ログアウト" at bounding box center [702, 145] width 176 height 36
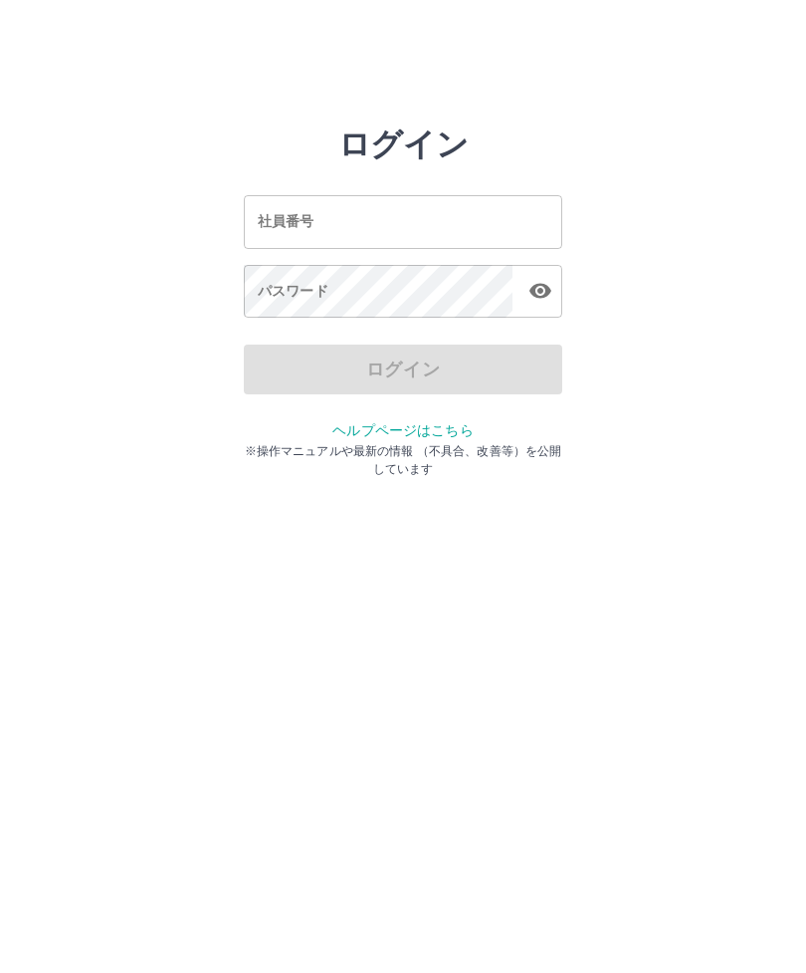
click at [304, 219] on div "社員番号 社員番号" at bounding box center [403, 221] width 319 height 53
type input "*******"
click at [268, 287] on div "パスワード パスワード" at bounding box center [403, 293] width 319 height 56
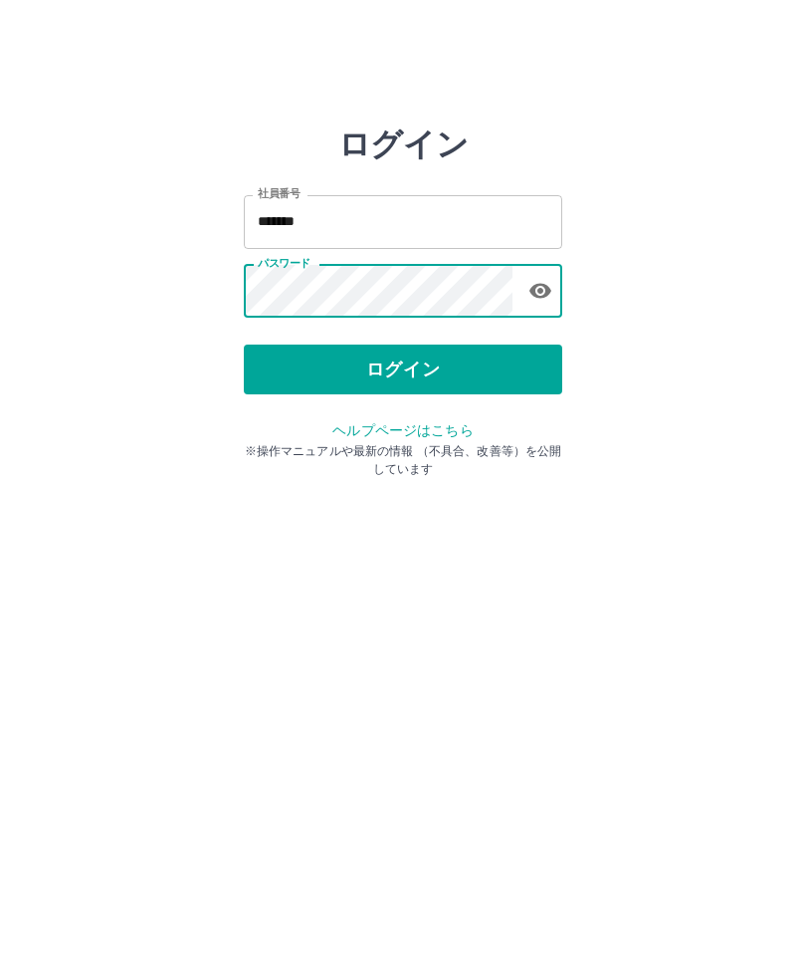
click at [408, 374] on button "ログイン" at bounding box center [403, 369] width 319 height 50
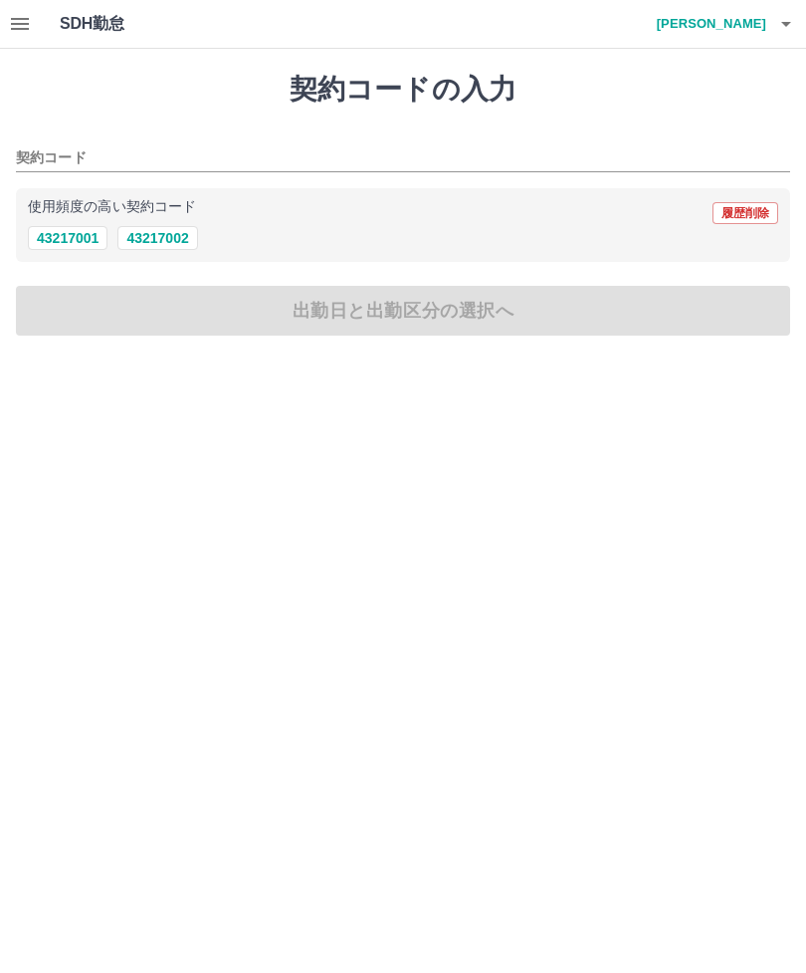
click at [179, 244] on button "43217002" at bounding box center [157, 238] width 80 height 24
type input "********"
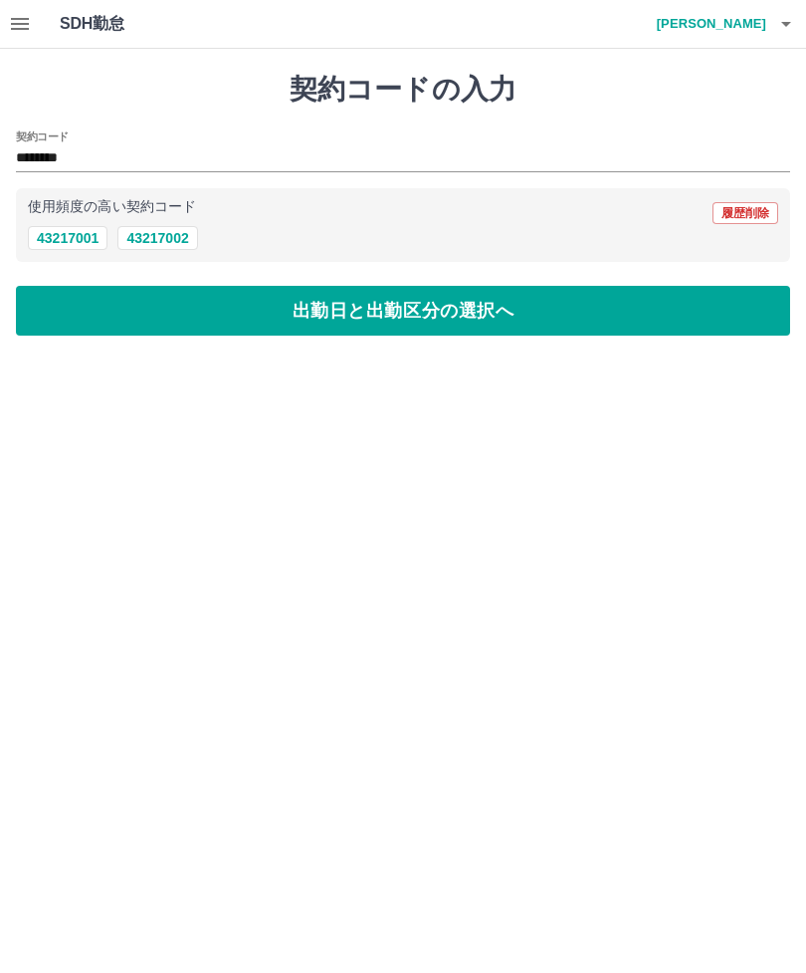
click at [720, 309] on button "出勤日と出勤区分の選択へ" at bounding box center [403, 311] width 774 height 50
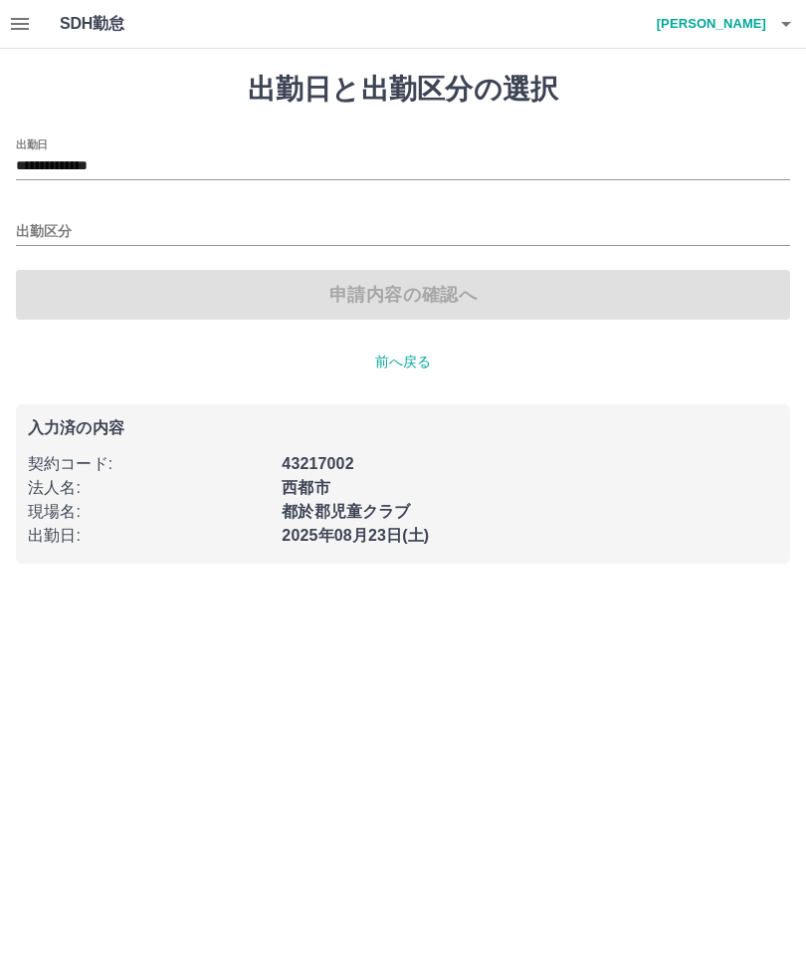
click at [127, 166] on input "**********" at bounding box center [403, 166] width 774 height 25
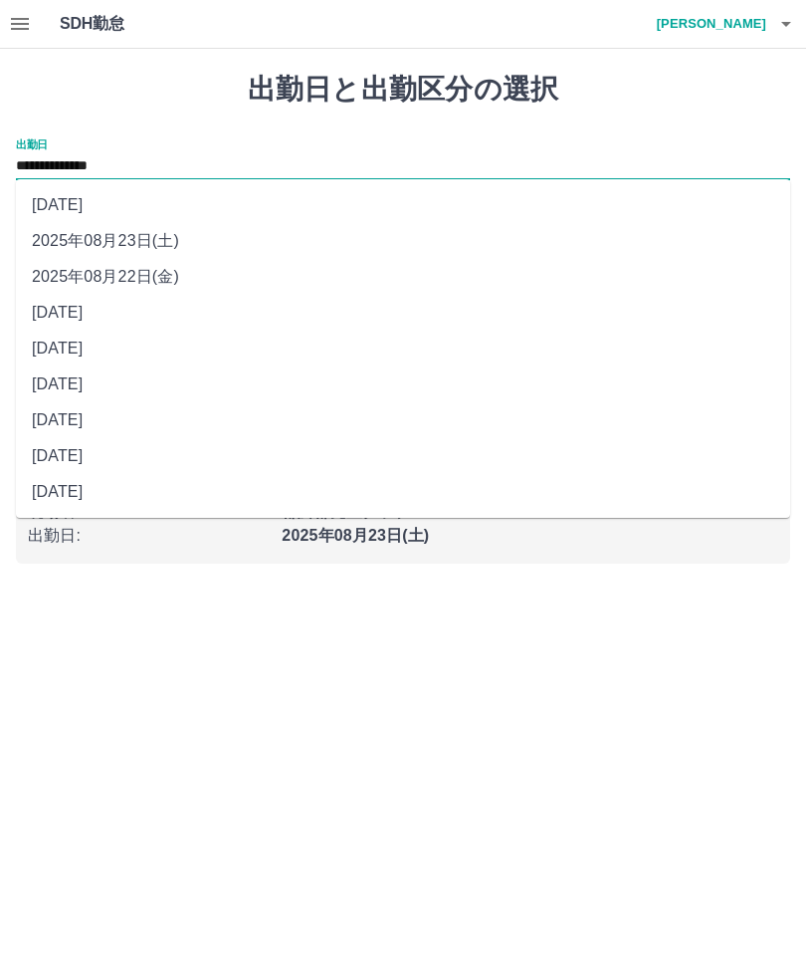
click at [138, 420] on li "2025年08月18日(月)" at bounding box center [403, 420] width 774 height 36
type input "**********"
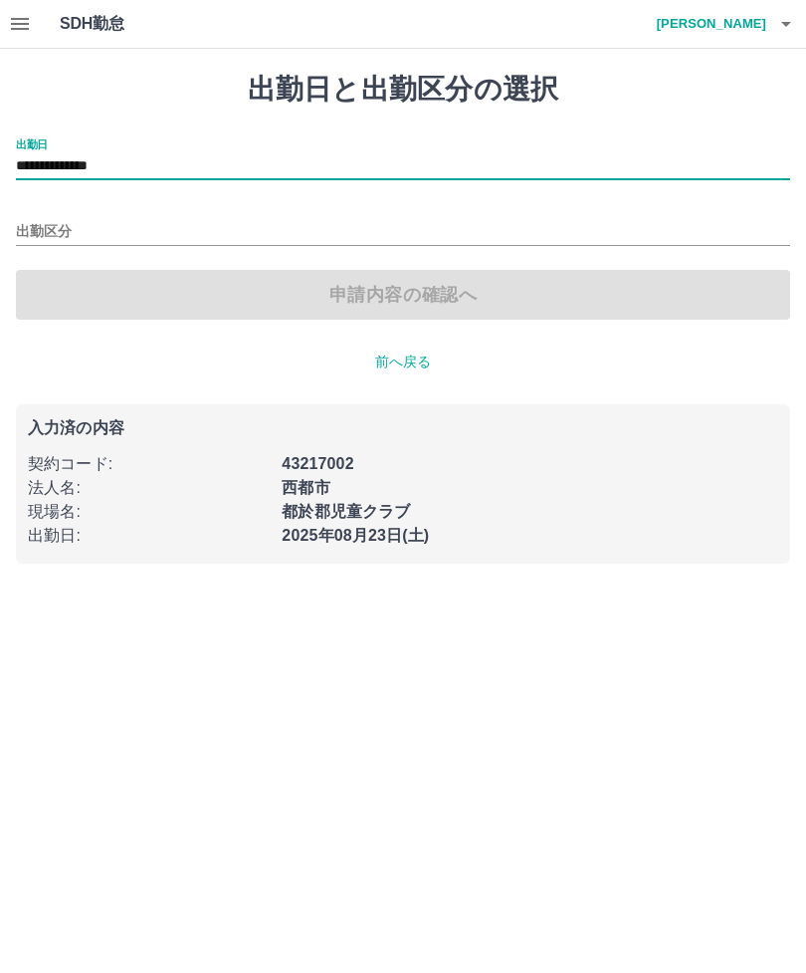
click at [17, 234] on input "出勤区分" at bounding box center [403, 232] width 774 height 25
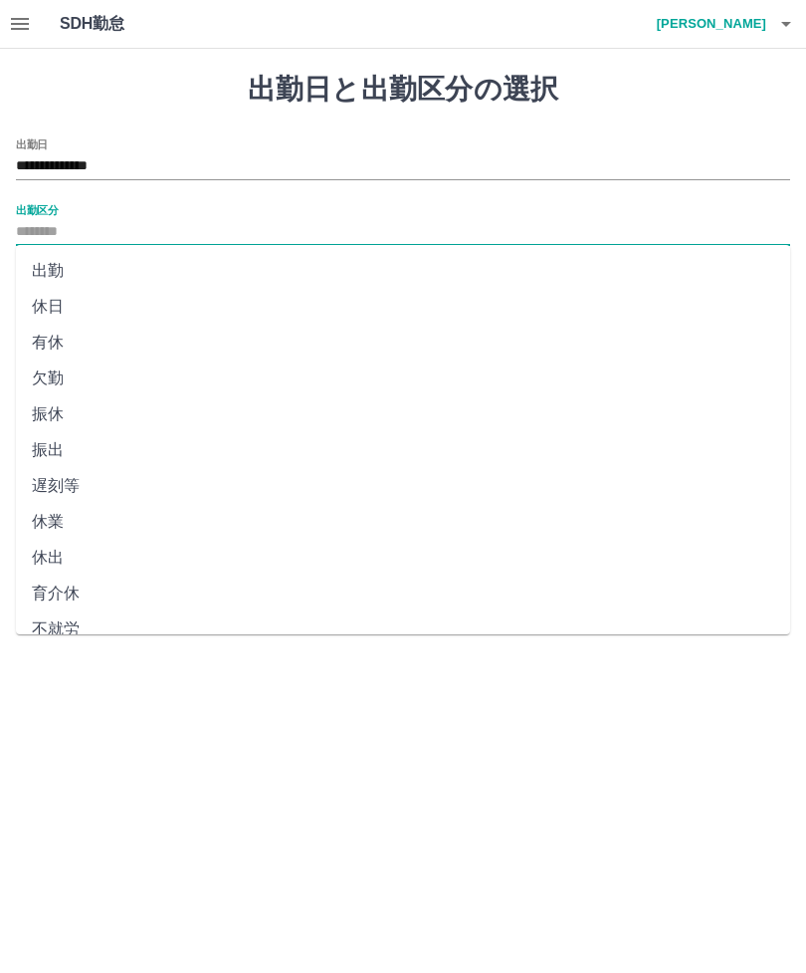
click at [53, 263] on li "出勤" at bounding box center [403, 271] width 774 height 36
type input "**"
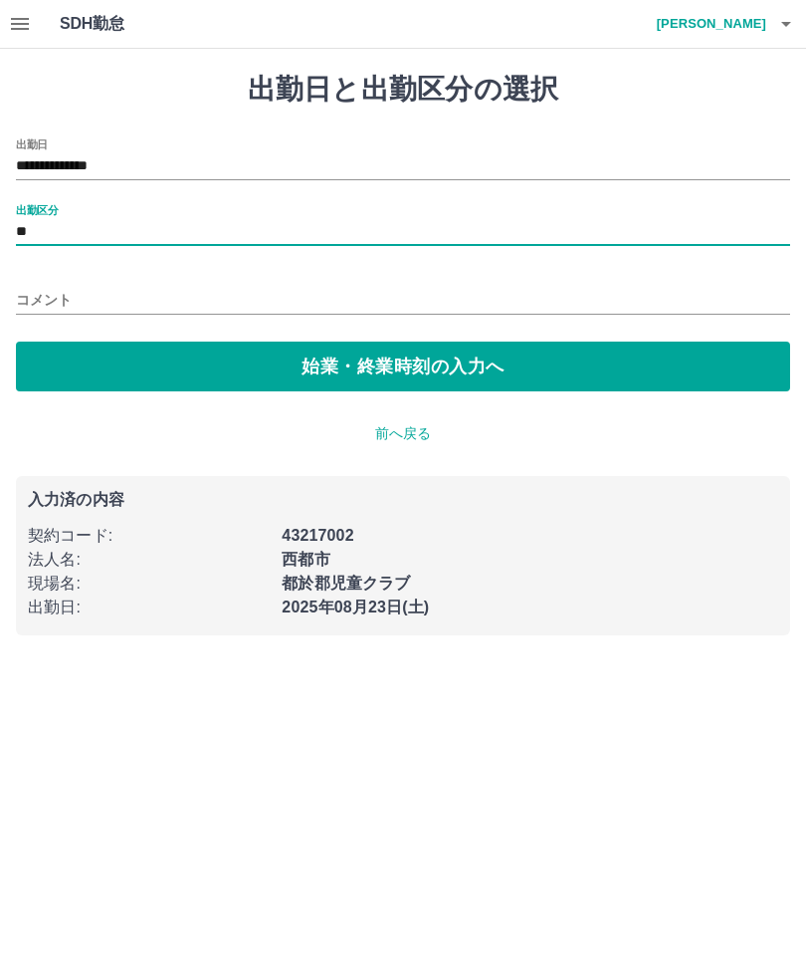
click at [16, 297] on input "コメント" at bounding box center [403, 300] width 774 height 29
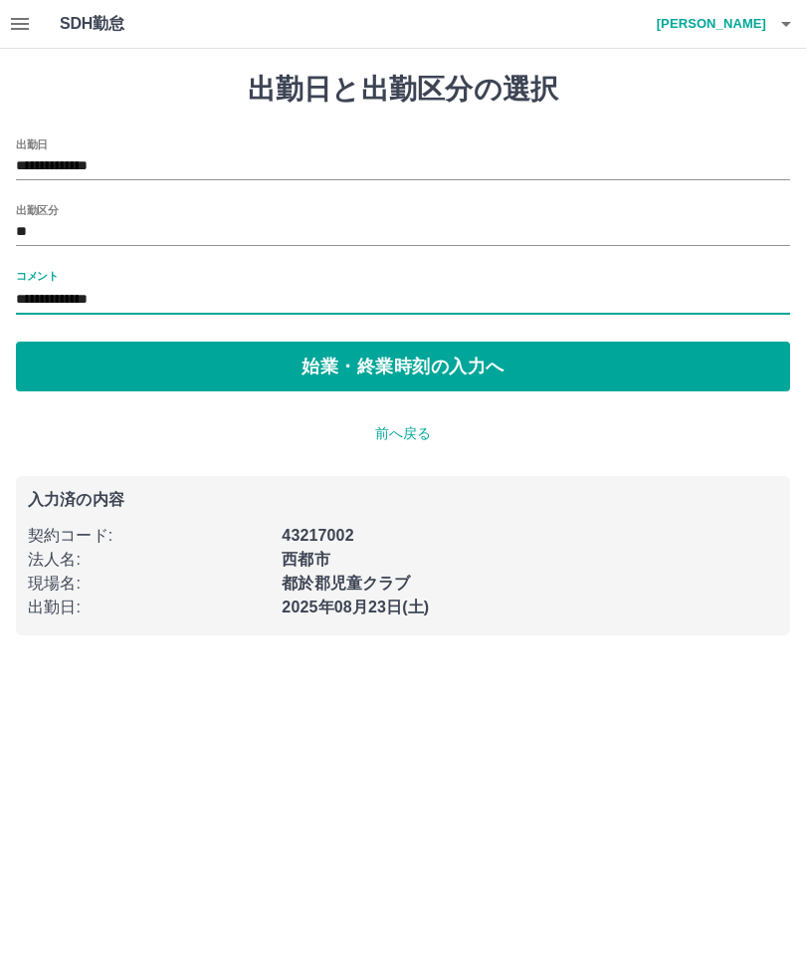
type input "**********"
click at [736, 363] on button "始業・終業時刻の入力へ" at bounding box center [403, 366] width 774 height 50
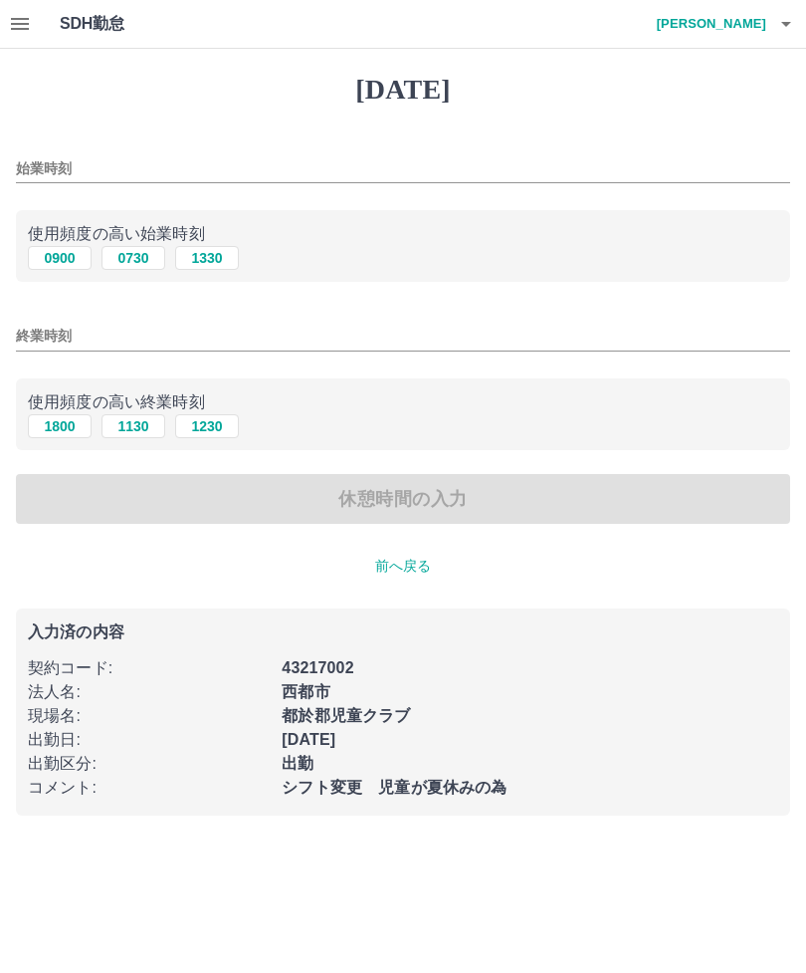
click at [145, 264] on button "0730" at bounding box center [134, 258] width 64 height 24
type input "****"
click at [129, 431] on button "1130" at bounding box center [134, 426] width 64 height 24
type input "****"
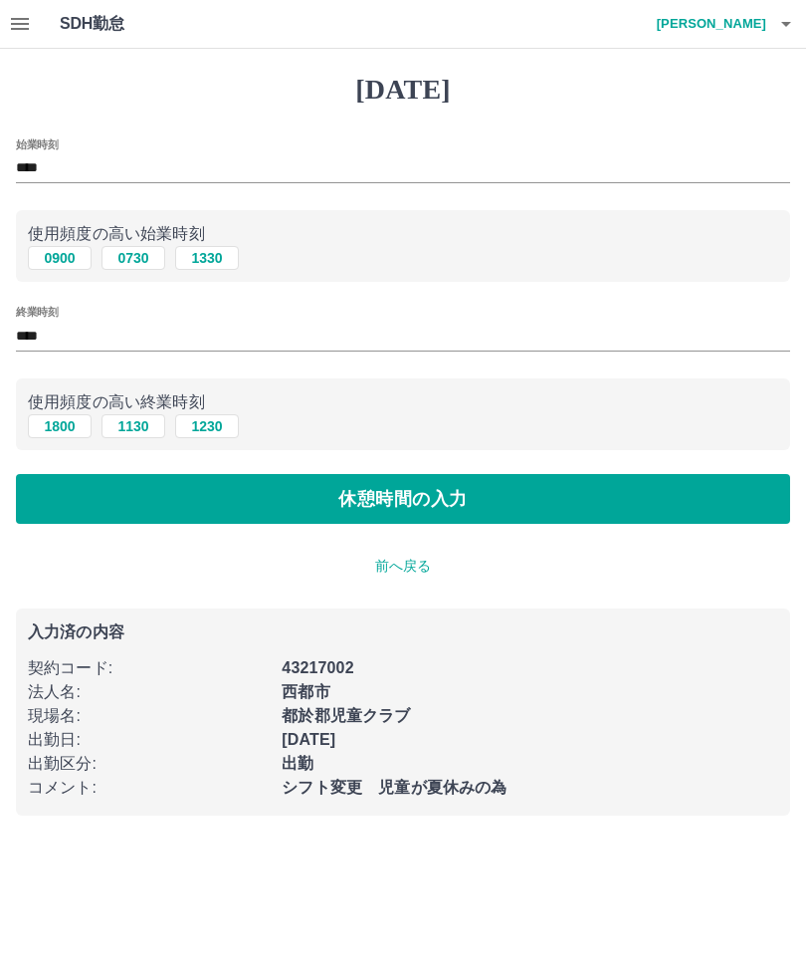
click at [757, 493] on button "休憩時間の入力" at bounding box center [403, 499] width 774 height 50
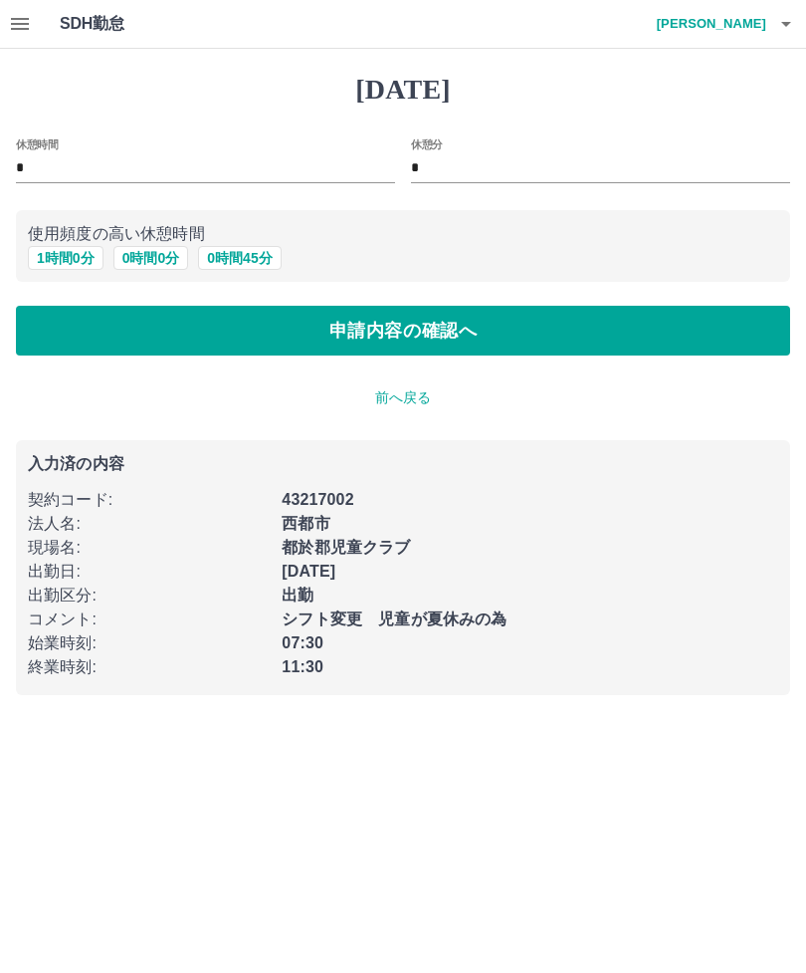
click at [154, 255] on button "0 時間 0 分" at bounding box center [151, 258] width 76 height 24
click at [638, 343] on button "申請内容の確認へ" at bounding box center [403, 331] width 774 height 50
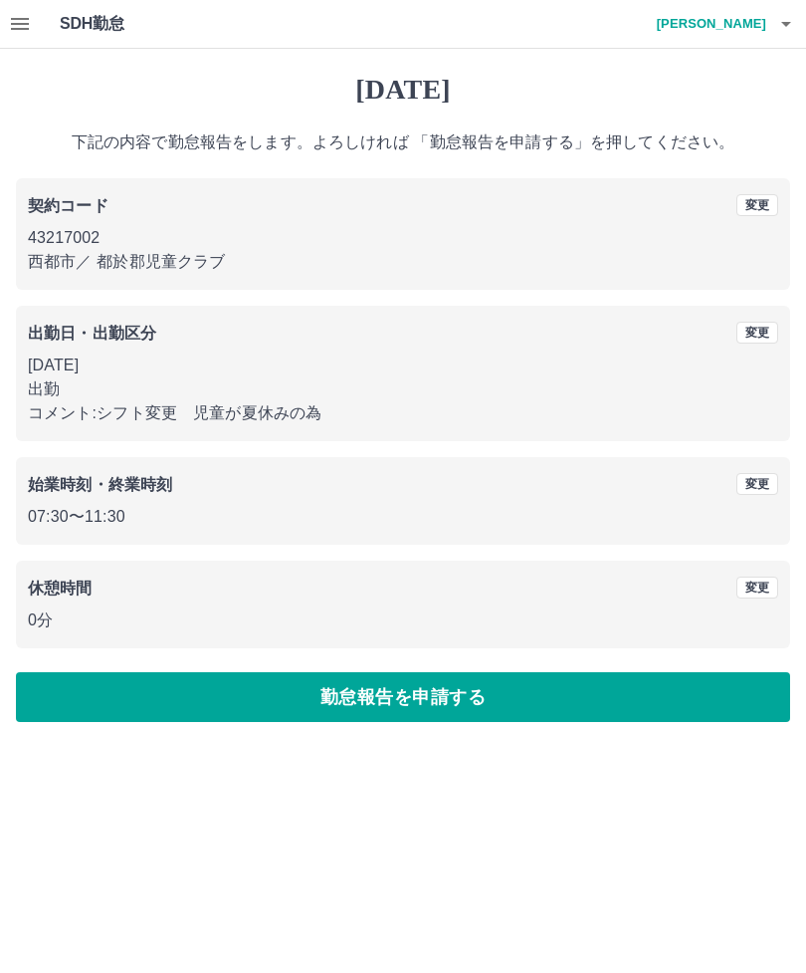
click at [765, 679] on button "勤怠報告を申請する" at bounding box center [403, 697] width 774 height 50
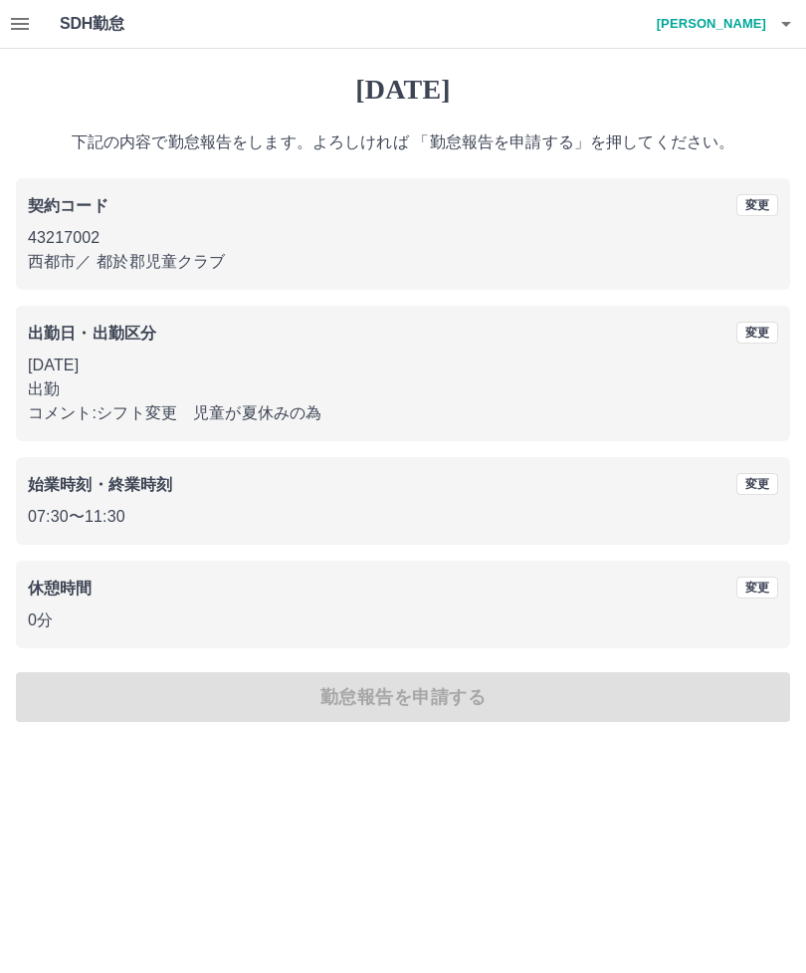
click at [715, 702] on div "2025年08月18日(月) 下記の内容で勤怠報告をします。よろしければ 「勤怠報告を申請する」を押してください。 契約コード 変更 43217002 西都市…" at bounding box center [403, 397] width 806 height 697
click at [344, 689] on div "2025年08月18日(月) 下記の内容で勤怠報告をします。よろしければ 「勤怠報告を申請する」を押してください。 契約コード 変更 43217002 西都市…" at bounding box center [403, 397] width 806 height 697
click at [348, 704] on div "2025年08月18日(月) 下記の内容で勤怠報告をします。よろしければ 「勤怠報告を申請する」を押してください。 契約コード 変更 43217002 西都市…" at bounding box center [403, 397] width 806 height 697
click at [720, 692] on div "2025年08月18日(月) 下記の内容で勤怠報告をします。よろしければ 「勤怠報告を申請する」を押してください。 契約コード 変更 43217002 西都市…" at bounding box center [403, 397] width 806 height 697
click at [690, 689] on div "2025年08月18日(月) 下記の内容で勤怠報告をします。よろしければ 「勤怠報告を申請する」を押してください。 契約コード 変更 43217002 西都市…" at bounding box center [403, 397] width 806 height 697
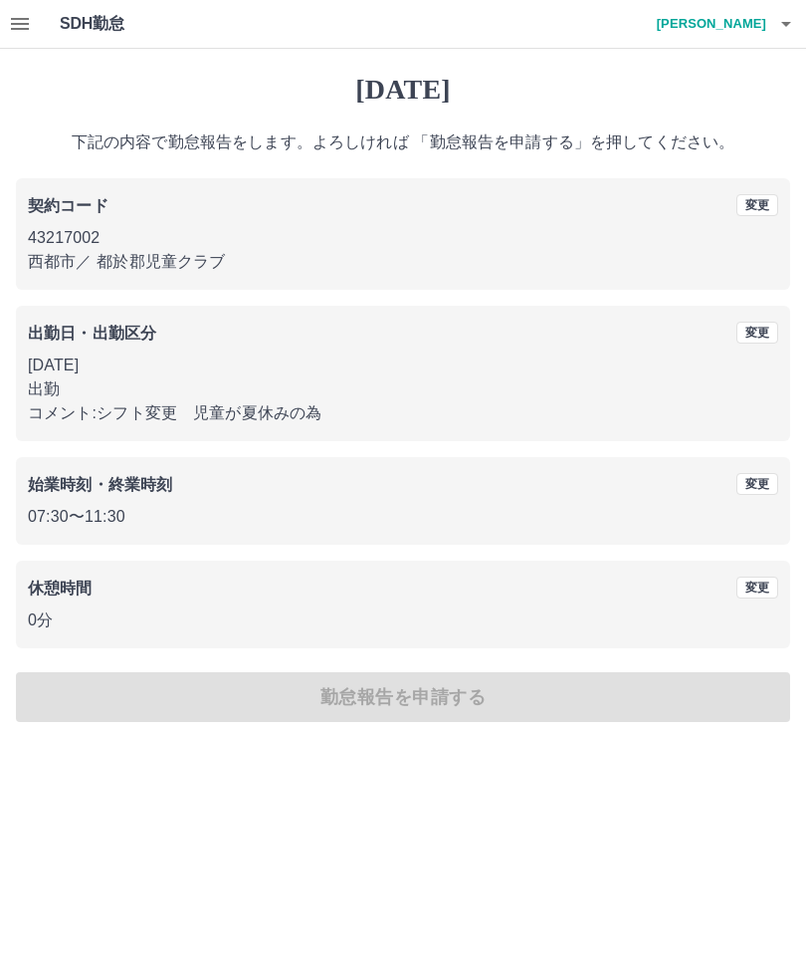
click at [690, 689] on div "2025年08月18日(月) 下記の内容で勤怠報告をします。よろしければ 「勤怠報告を申請する」を押してください。 契約コード 変更 43217002 西都市…" at bounding box center [403, 397] width 806 height 697
click at [680, 681] on div "2025年08月18日(月) 下記の内容で勤怠報告をします。よろしければ 「勤怠報告を申請する」を押してください。 契約コード 変更 43217002 西都市…" at bounding box center [403, 397] width 806 height 697
click at [736, 689] on div "2025年08月18日(月) 下記の内容で勤怠報告をします。よろしければ 「勤怠報告を申請する」を押してください。 契約コード 変更 43217002 西都市…" at bounding box center [403, 397] width 806 height 697
click at [735, 699] on div "2025年08月18日(月) 下記の内容で勤怠報告をします。よろしければ 「勤怠報告を申請する」を押してください。 契約コード 変更 43217002 西都市…" at bounding box center [403, 397] width 806 height 697
click at [693, 679] on div "2025年08月18日(月) 下記の内容で勤怠報告をします。よろしければ 「勤怠報告を申請する」を押してください。 契約コード 変更 43217002 西都市…" at bounding box center [403, 397] width 806 height 697
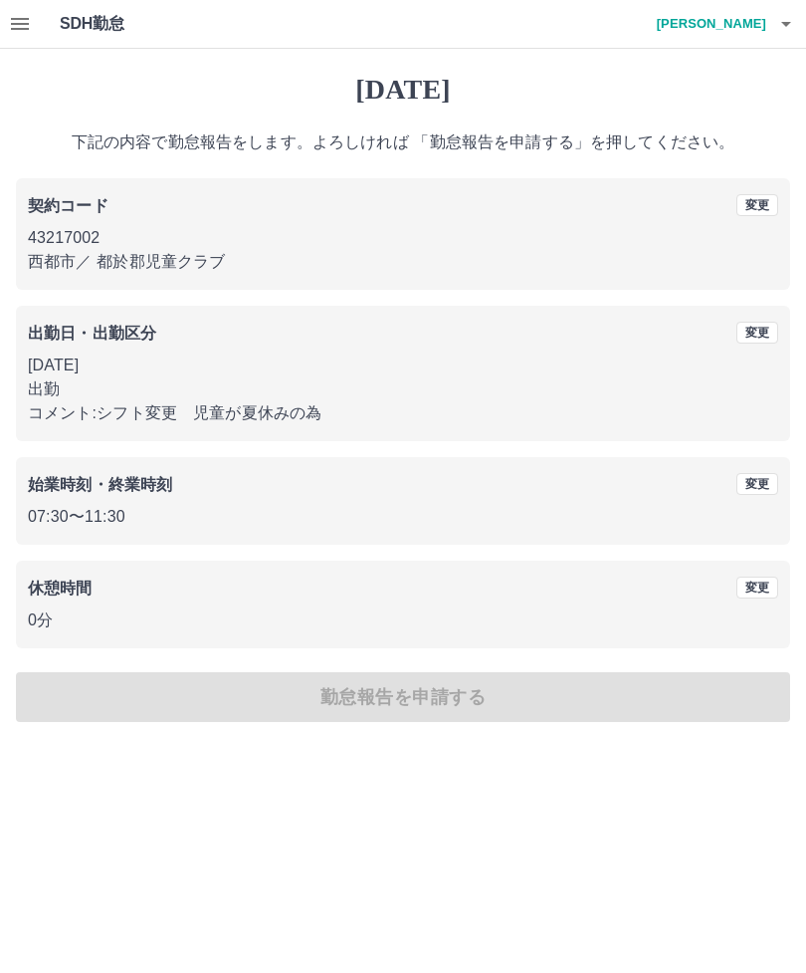
click at [760, 583] on button "変更" at bounding box center [758, 587] width 42 height 22
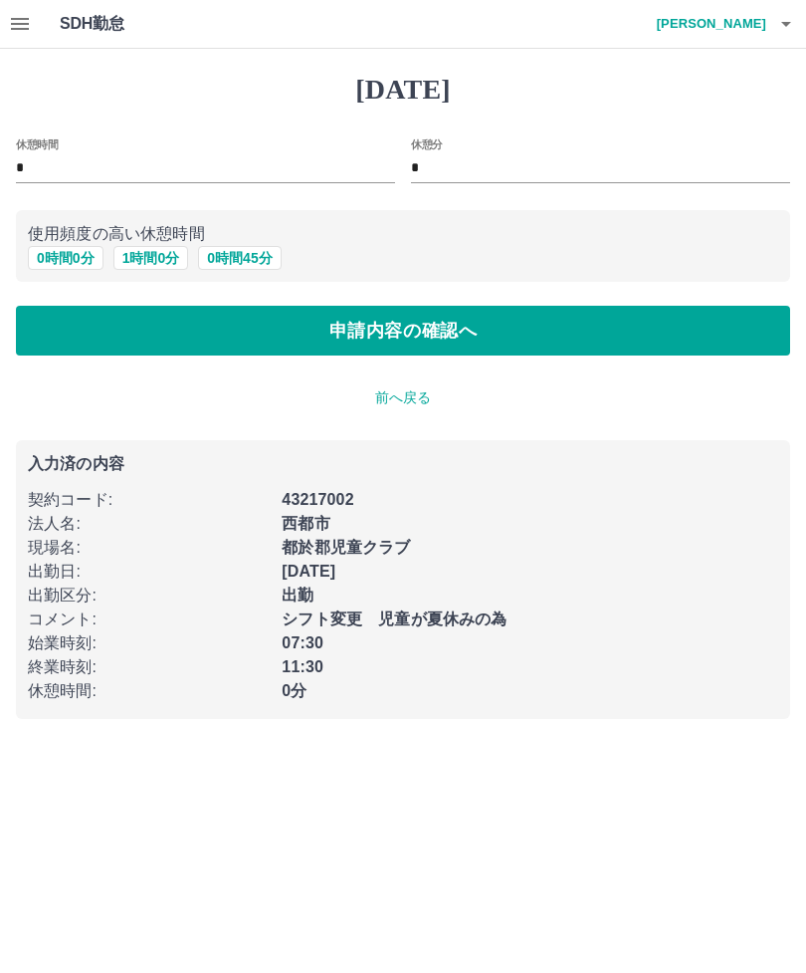
click at [64, 264] on button "0 時間 0 分" at bounding box center [66, 258] width 76 height 24
click at [658, 325] on button "申請内容の確認へ" at bounding box center [403, 331] width 774 height 50
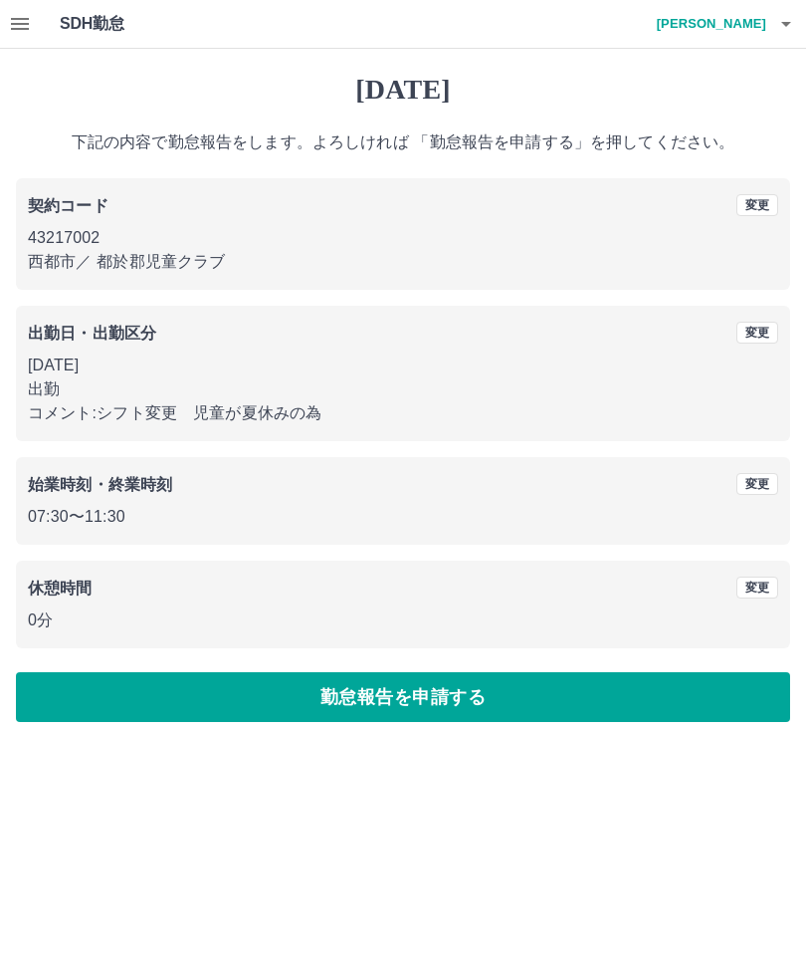
click at [422, 689] on button "勤怠報告を申請する" at bounding box center [403, 697] width 774 height 50
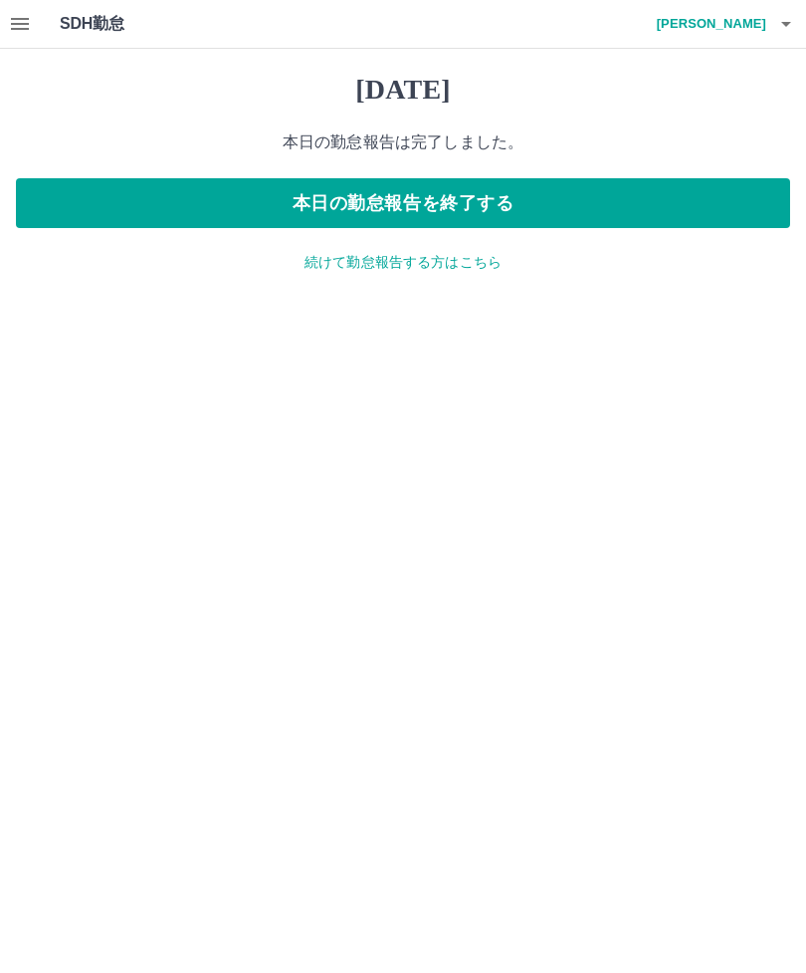
click at [515, 196] on button "本日の勤怠報告を終了する" at bounding box center [403, 203] width 774 height 50
